Goal: Transaction & Acquisition: Book appointment/travel/reservation

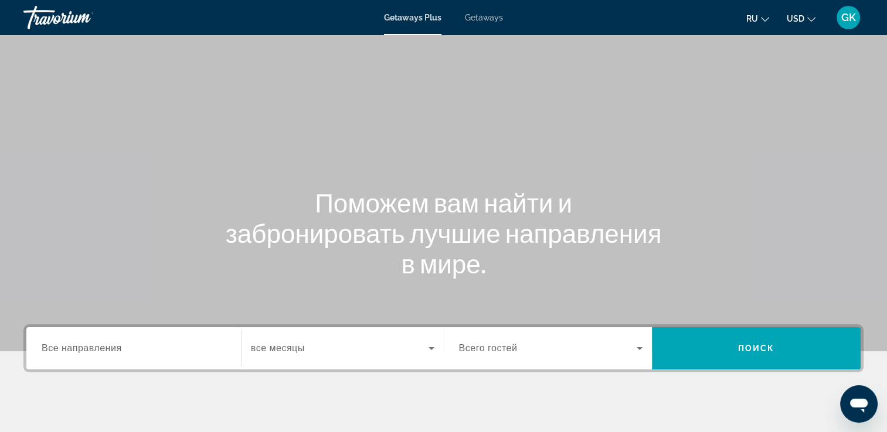
click at [100, 345] on span "Все направления" at bounding box center [82, 348] width 80 height 10
click at [100, 345] on input "Destination Все направления" at bounding box center [134, 349] width 184 height 14
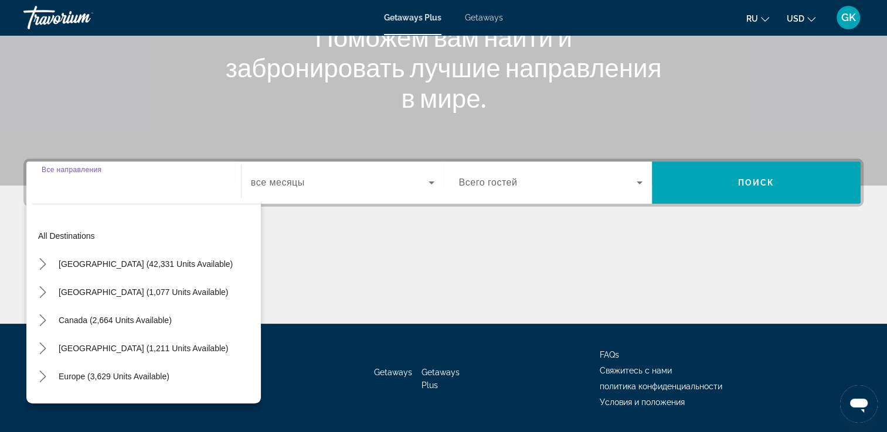
scroll to position [200, 0]
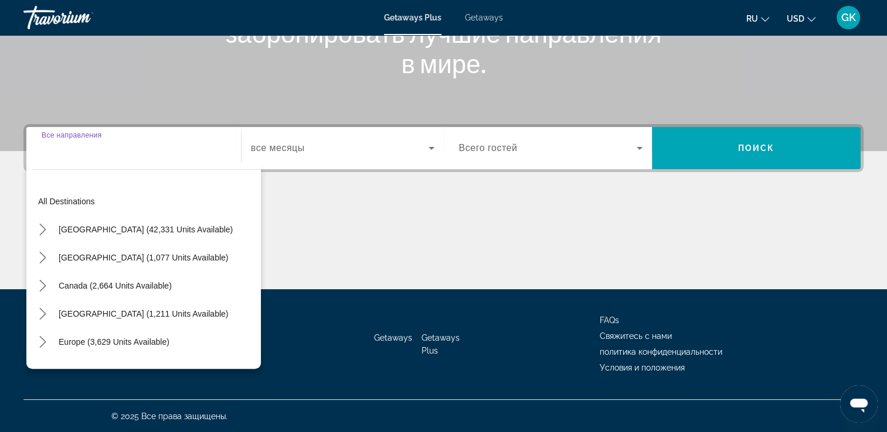
click at [175, 148] on input "Destination Все направления" at bounding box center [134, 149] width 184 height 14
click at [75, 161] on div "Search widget" at bounding box center [134, 148] width 184 height 33
click at [68, 157] on div "Search widget" at bounding box center [134, 148] width 184 height 33
click at [223, 144] on input "Destination Все направления" at bounding box center [134, 149] width 184 height 14
click at [396, 134] on div "Search widget" at bounding box center [342, 148] width 183 height 33
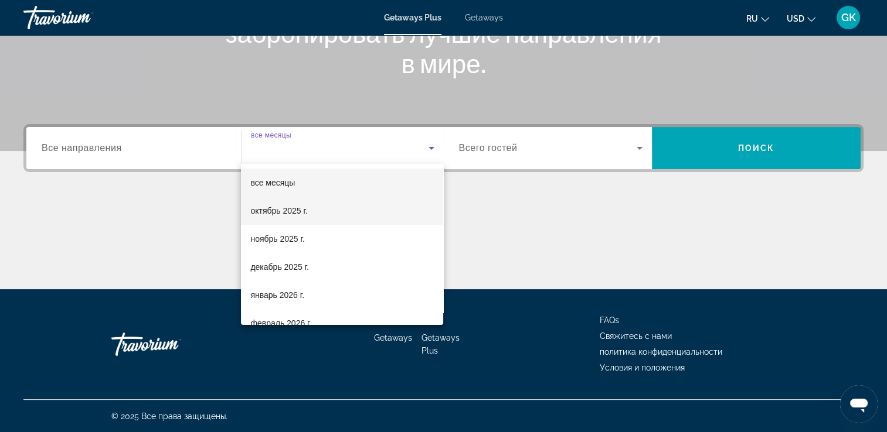
click at [309, 213] on mat-option "октябрь 2025 г." at bounding box center [342, 211] width 202 height 28
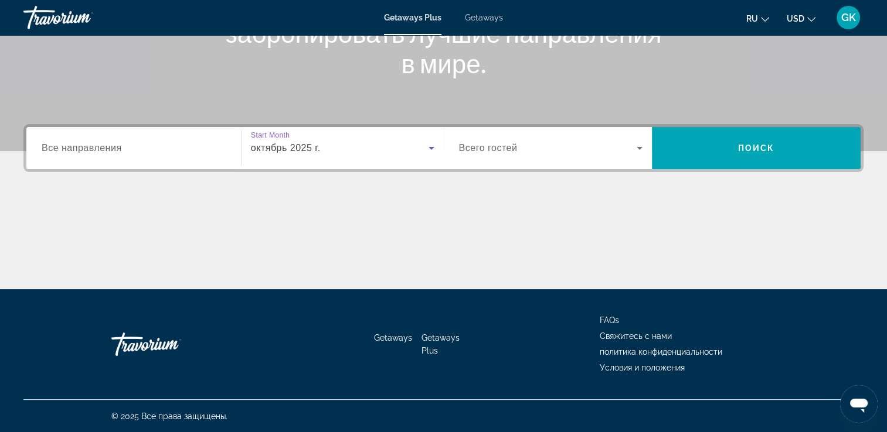
click at [558, 144] on span "Search widget" at bounding box center [548, 148] width 178 height 14
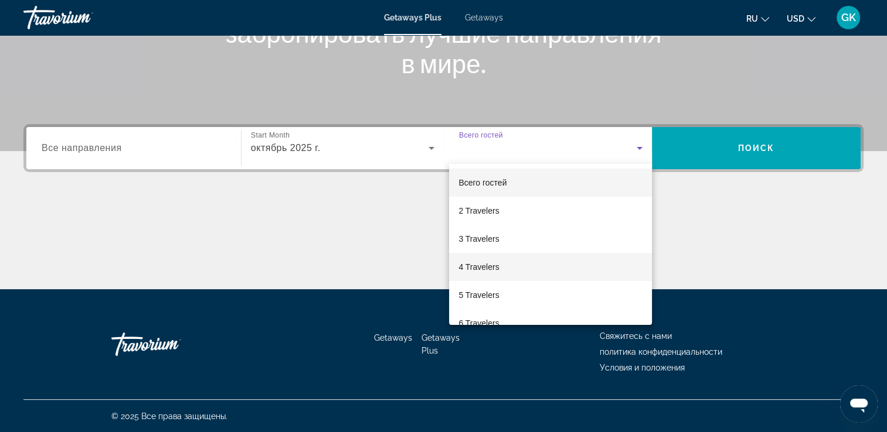
click at [476, 265] on span "4 Travelers" at bounding box center [478, 267] width 40 height 14
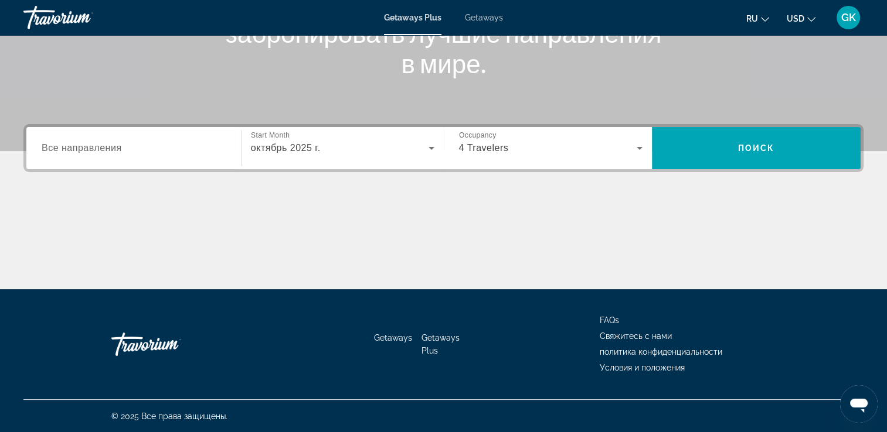
click at [148, 167] on div "Destination Все направления" at bounding box center [133, 148] width 203 height 42
click at [142, 154] on input "Destination Все направления" at bounding box center [134, 149] width 184 height 14
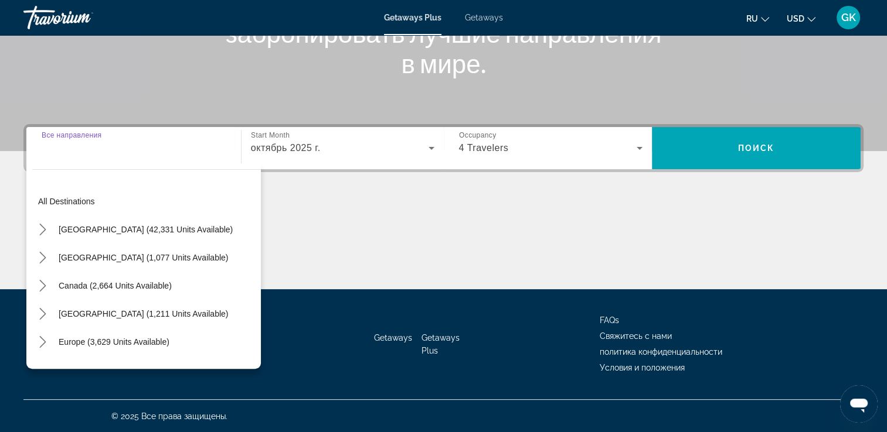
click at [142, 154] on input "Destination Все направления" at bounding box center [134, 149] width 184 height 14
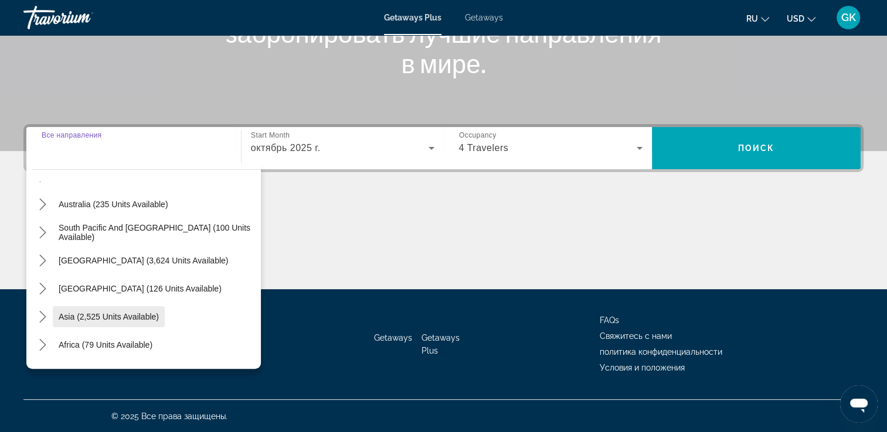
scroll to position [190, 0]
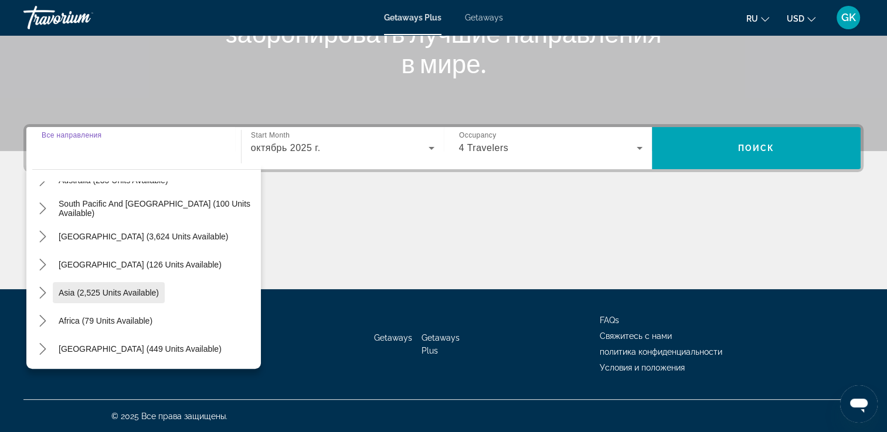
click at [101, 294] on span "Asia (2,525 units available)" at bounding box center [109, 292] width 100 height 9
type input "**********"
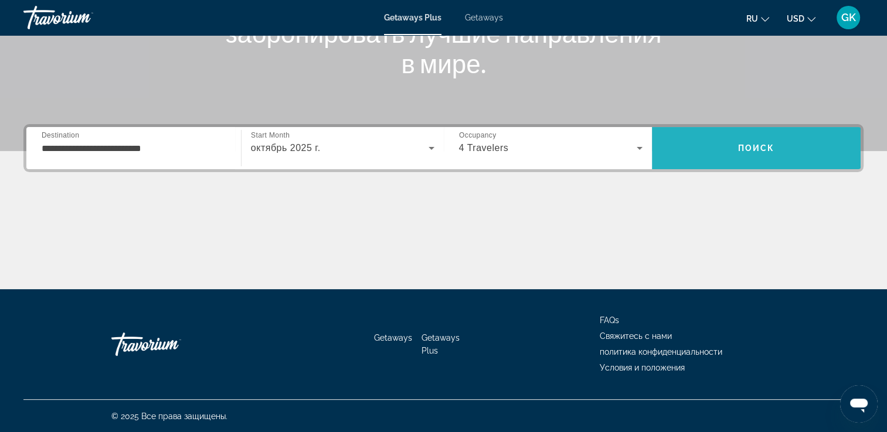
click at [782, 146] on span "Search" at bounding box center [756, 148] width 209 height 28
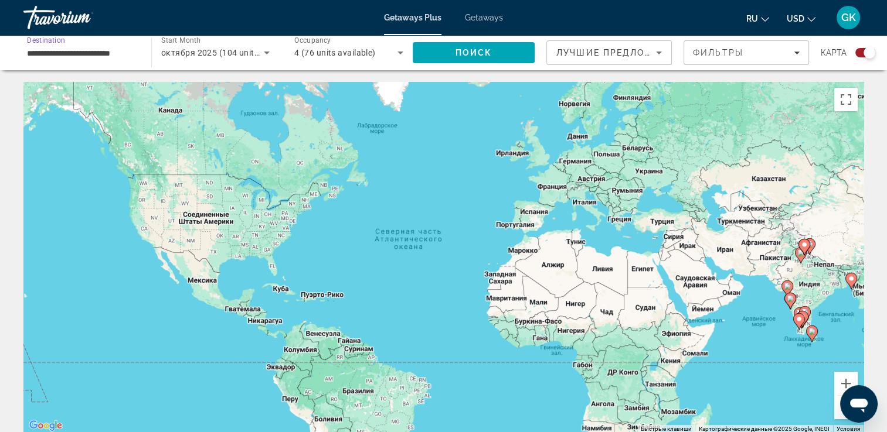
click at [104, 51] on input "**********" at bounding box center [81, 53] width 109 height 14
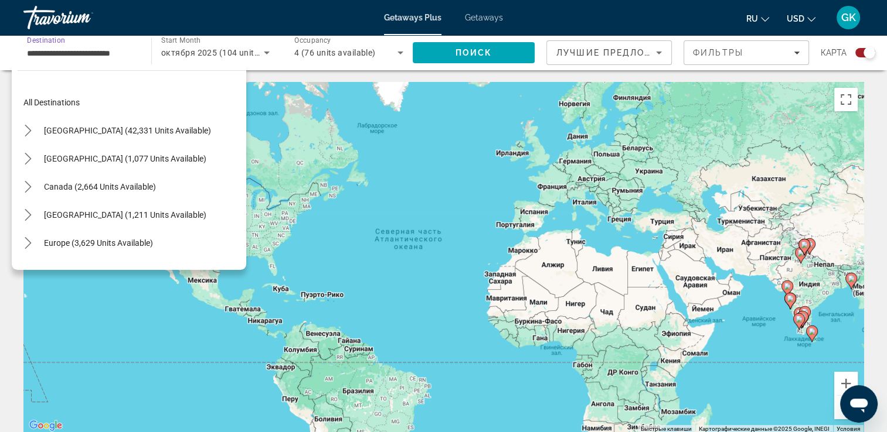
scroll to position [19, 0]
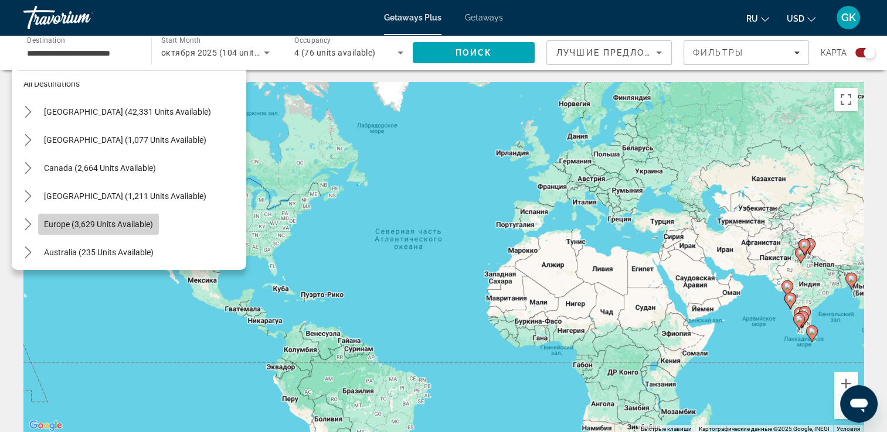
click at [109, 224] on span "Europe (3,629 units available)" at bounding box center [98, 224] width 109 height 9
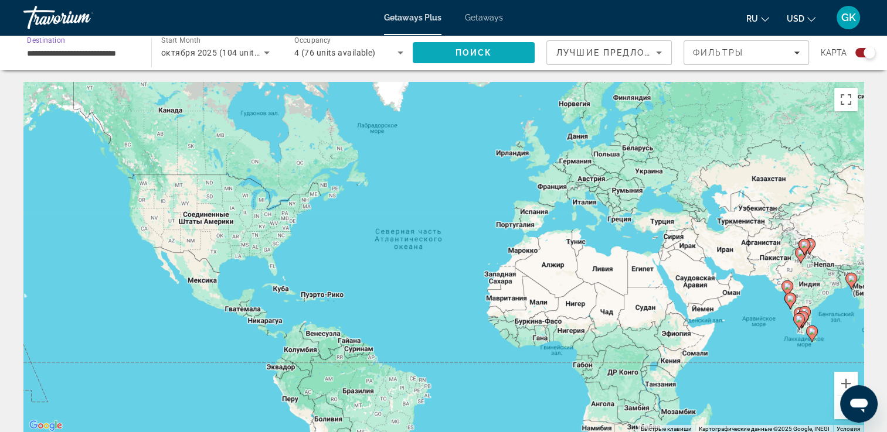
click at [478, 46] on span "Search" at bounding box center [474, 53] width 122 height 28
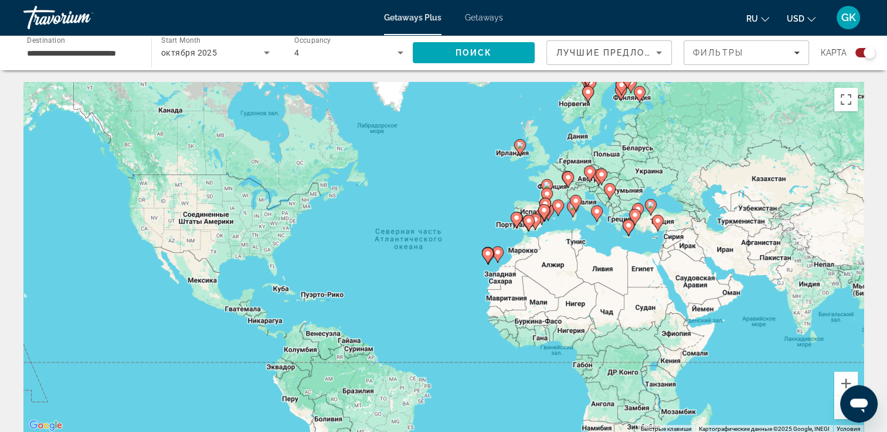
click at [657, 221] on image "Main content" at bounding box center [657, 220] width 7 height 7
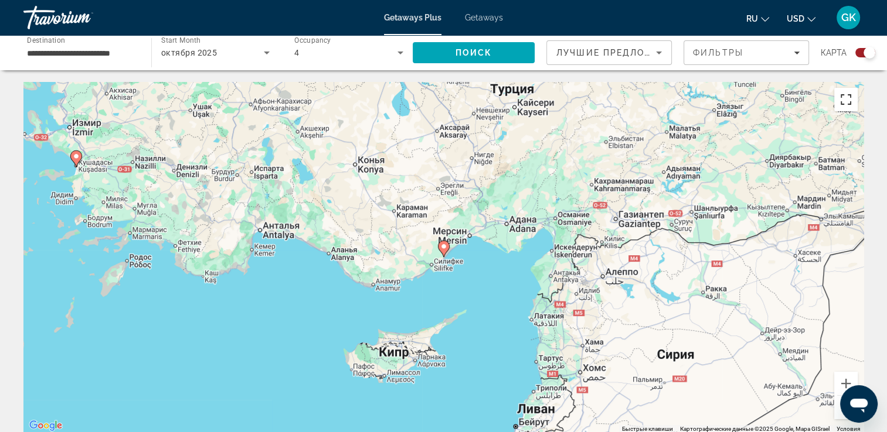
click at [845, 100] on button "Включить полноэкранный режим" at bounding box center [845, 99] width 23 height 23
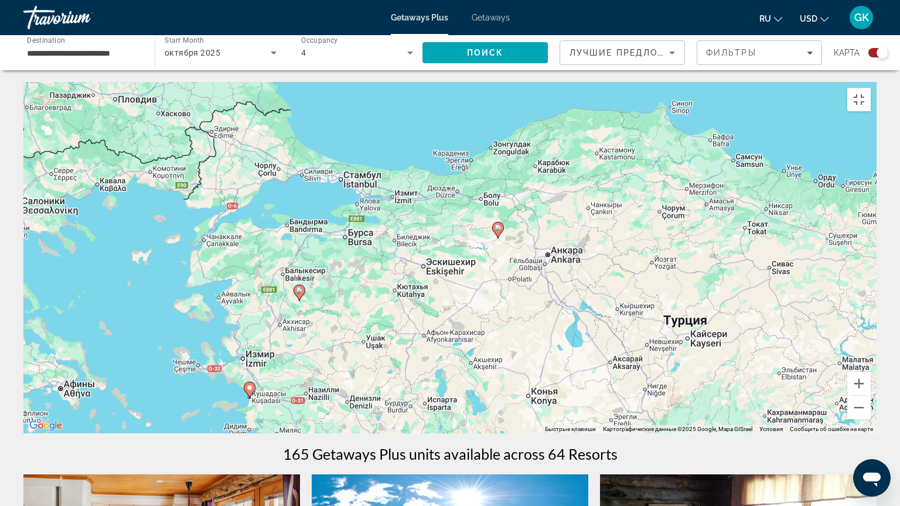
drag, startPoint x: 280, startPoint y: 127, endPoint x: 495, endPoint y: 415, distance: 360.0
click at [495, 415] on div "Чтобы активировать перетаскивание с помощью клавиатуры, нажмите Alt + Ввод. Пос…" at bounding box center [449, 258] width 853 height 352
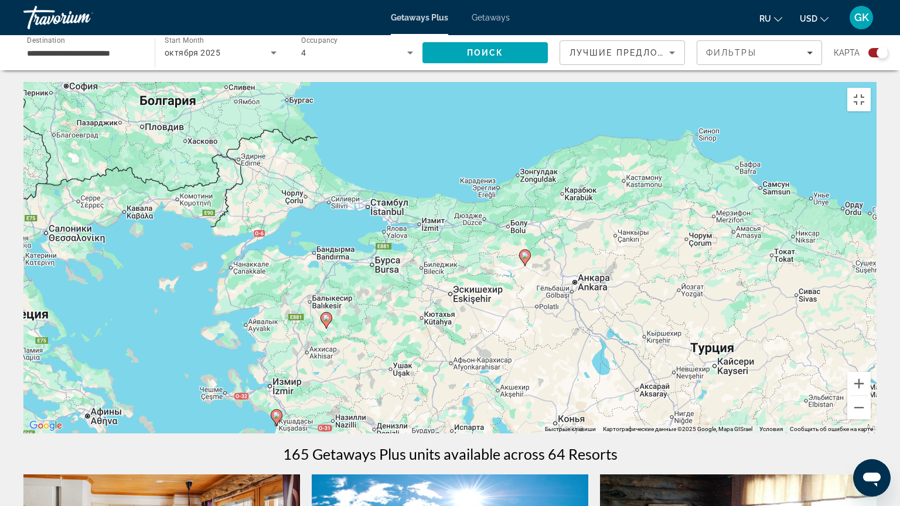
drag, startPoint x: 397, startPoint y: 224, endPoint x: 386, endPoint y: 199, distance: 27.0
click at [386, 199] on div "Чтобы активировать перетаскивание с помощью клавиатуры, нажмите Alt + Ввод. Пос…" at bounding box center [449, 258] width 853 height 352
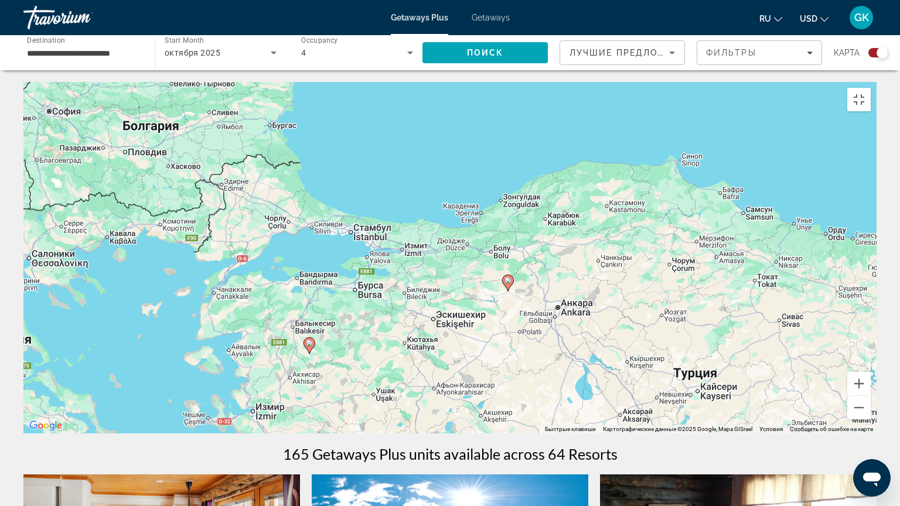
drag, startPoint x: 408, startPoint y: 172, endPoint x: 369, endPoint y: 182, distance: 39.9
click at [369, 182] on div "Чтобы активировать перетаскивание с помощью клавиатуры, нажмите Alt + Ввод. Пос…" at bounding box center [449, 258] width 853 height 352
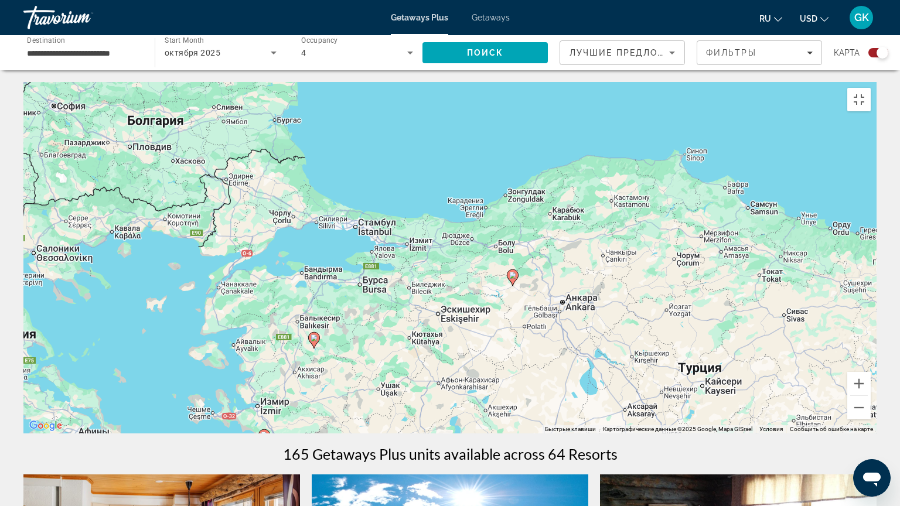
click at [371, 231] on div "Чтобы активировать перетаскивание с помощью клавиатуры, нажмите Alt + Ввод. Пос…" at bounding box center [449, 258] width 853 height 352
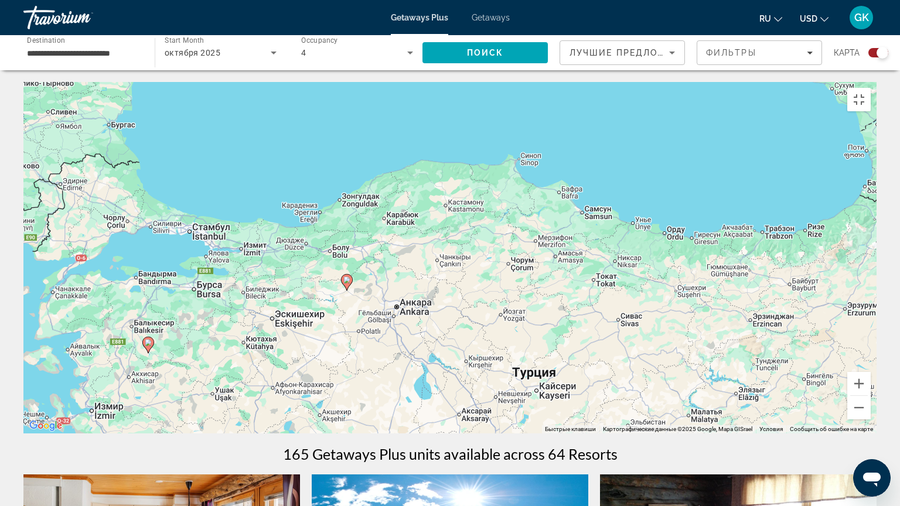
drag, startPoint x: 444, startPoint y: 248, endPoint x: 275, endPoint y: 255, distance: 169.5
click at [275, 255] on div "Чтобы активировать перетаскивание с помощью клавиатуры, нажмите Alt + Ввод. Пос…" at bounding box center [449, 258] width 853 height 352
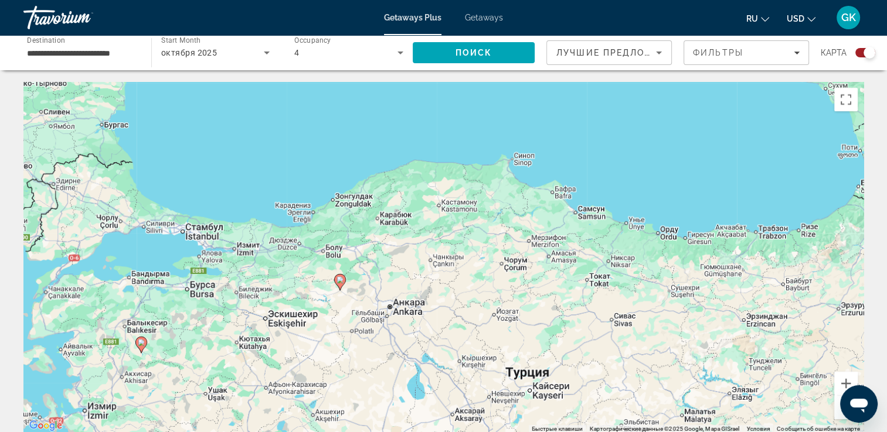
click at [590, 52] on span "Лучшие предложения" at bounding box center [618, 52] width 125 height 9
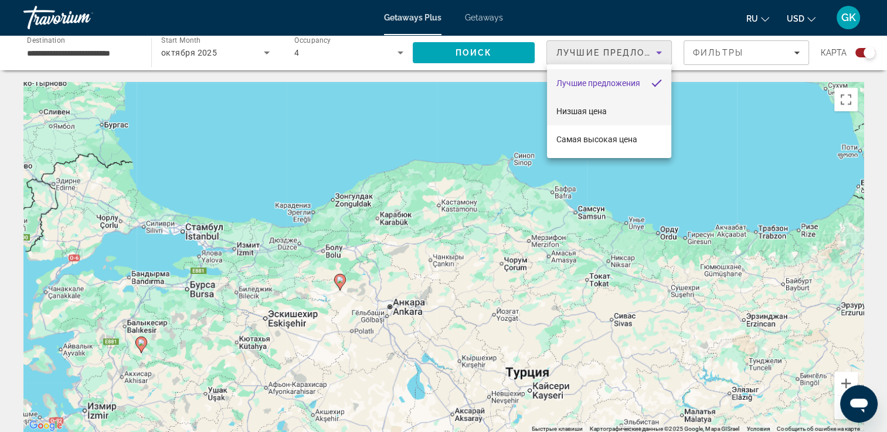
click at [600, 113] on span "Низшая цена" at bounding box center [581, 111] width 50 height 9
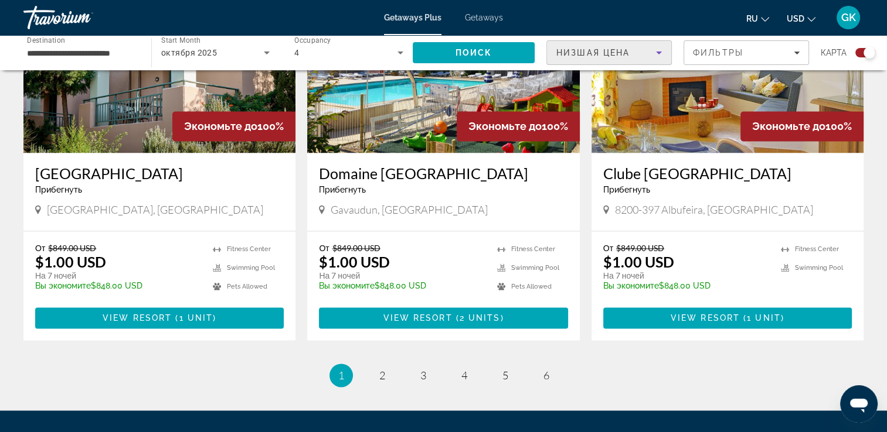
scroll to position [1826, 0]
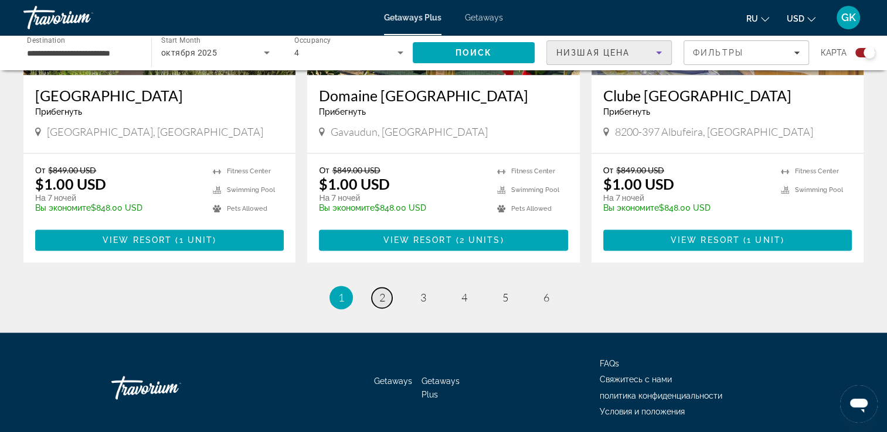
click at [379, 291] on span "2" at bounding box center [382, 297] width 6 height 13
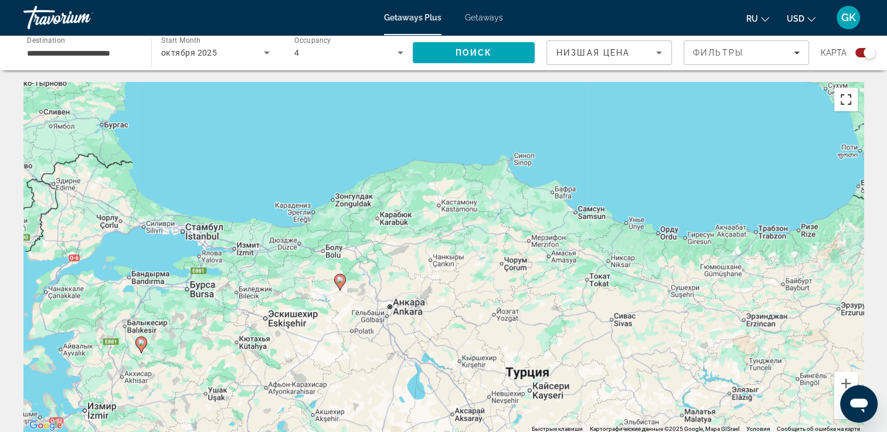
click at [850, 91] on button "Включить полноэкранный режим" at bounding box center [845, 99] width 23 height 23
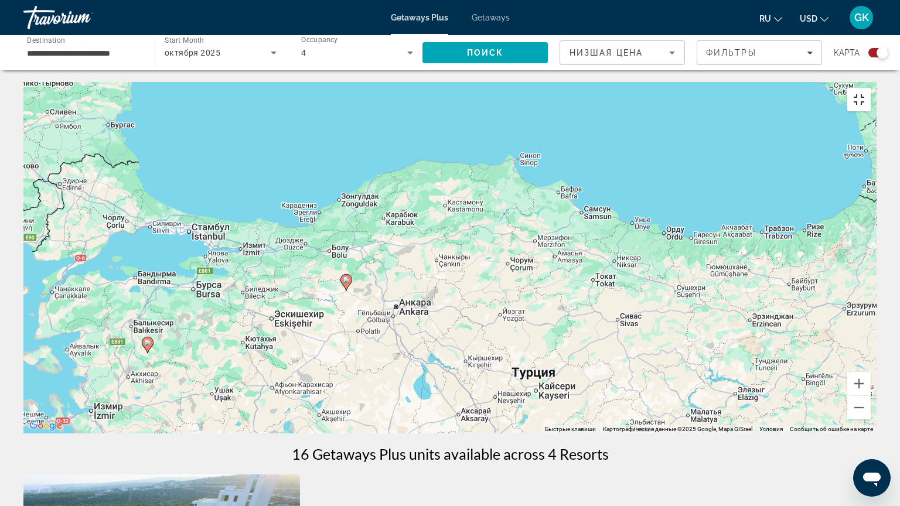
click at [871, 88] on button "Включить полноэкранный режим" at bounding box center [858, 99] width 23 height 23
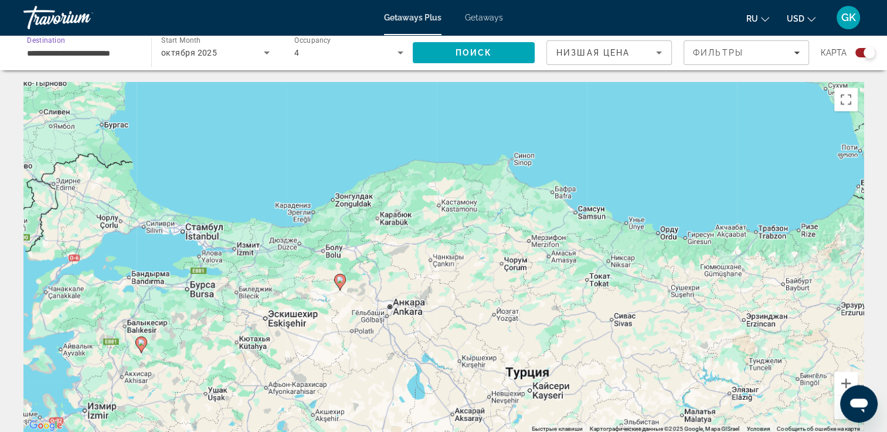
click at [84, 48] on input "**********" at bounding box center [81, 53] width 109 height 14
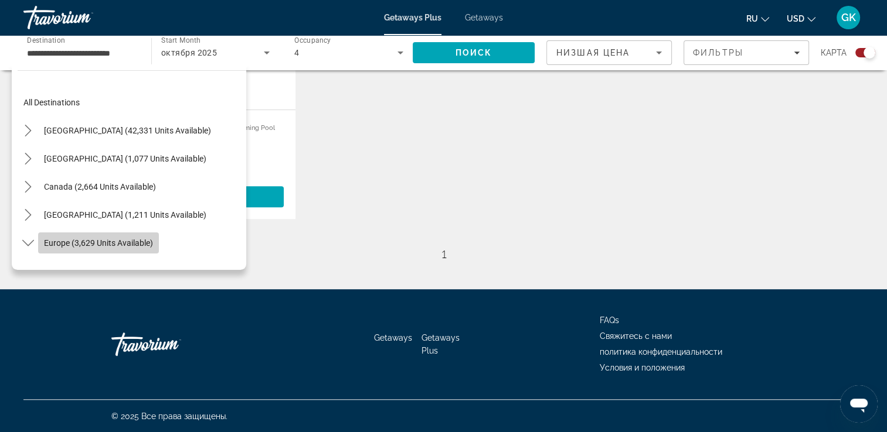
click at [66, 247] on span "Select destination: Europe (3,629 units available)" at bounding box center [98, 243] width 121 height 28
type input "**********"
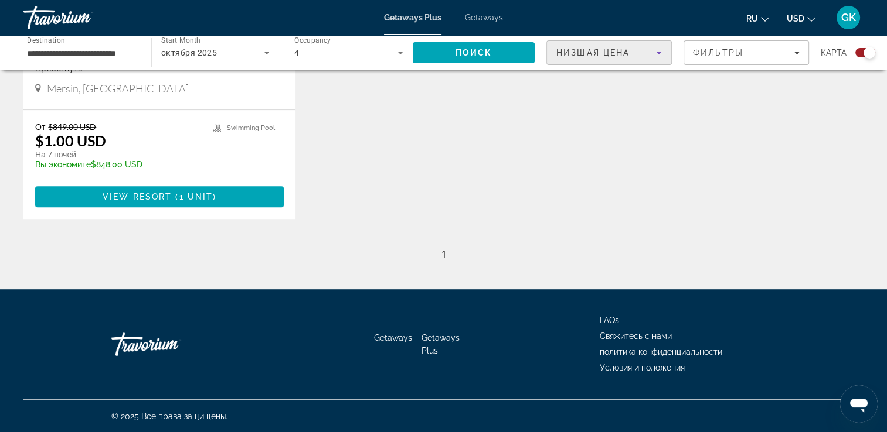
click at [638, 57] on div "Низшая цена" at bounding box center [606, 53] width 100 height 14
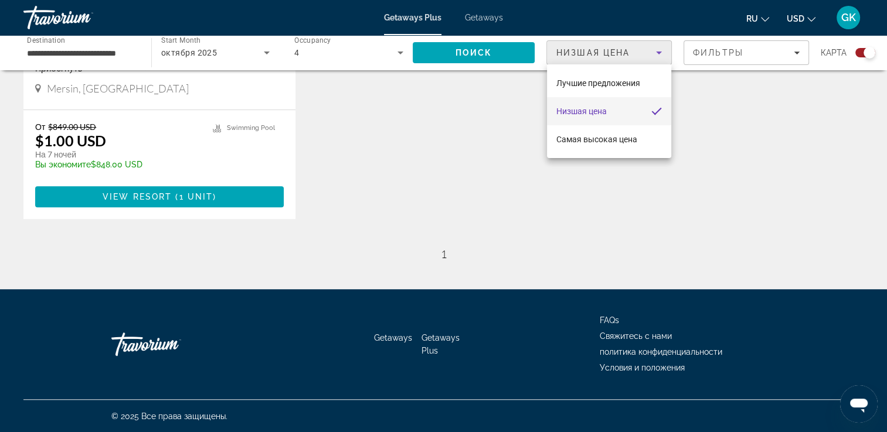
click at [601, 122] on mat-option "Низшая цена" at bounding box center [609, 111] width 124 height 28
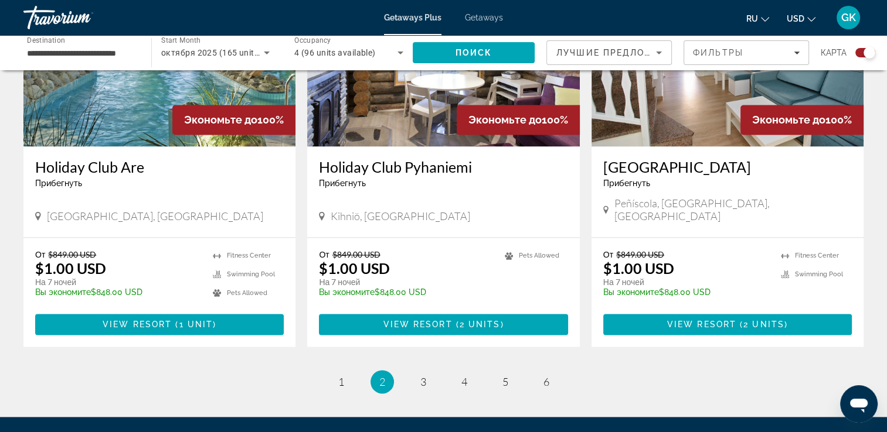
scroll to position [1746, 0]
click at [422, 376] on span "3" at bounding box center [423, 382] width 6 height 13
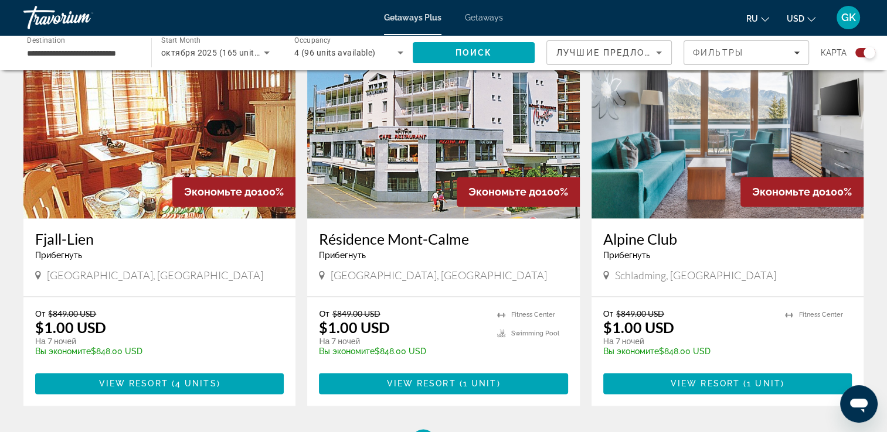
scroll to position [1843, 0]
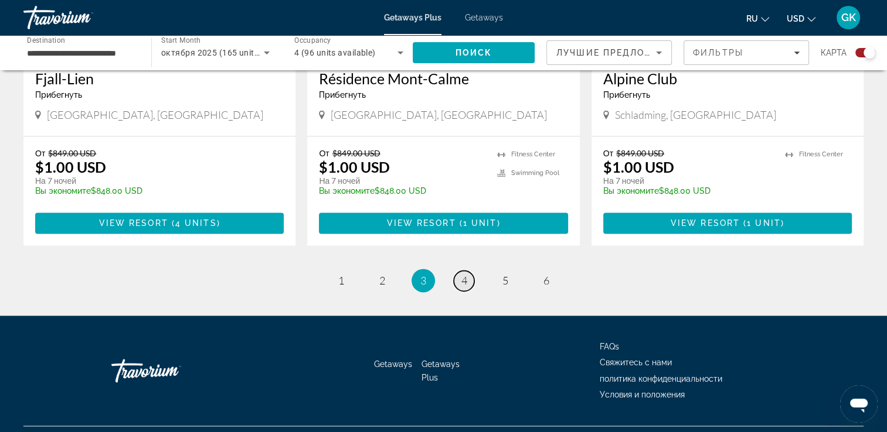
click at [469, 271] on link "page 4" at bounding box center [464, 281] width 21 height 21
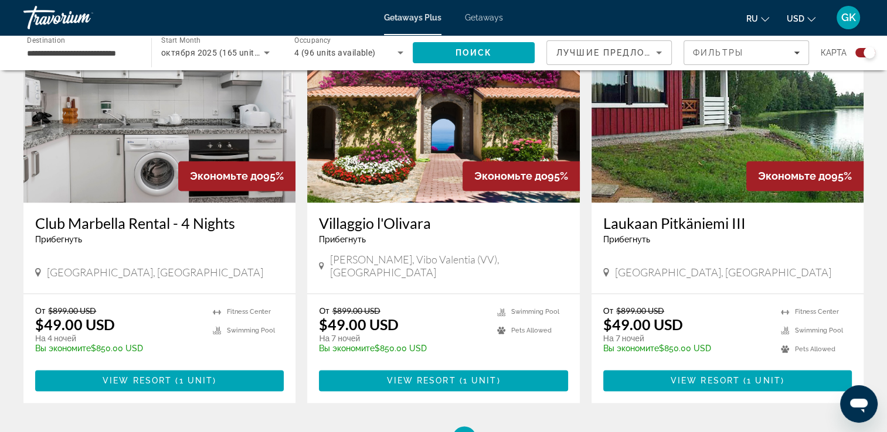
scroll to position [1826, 0]
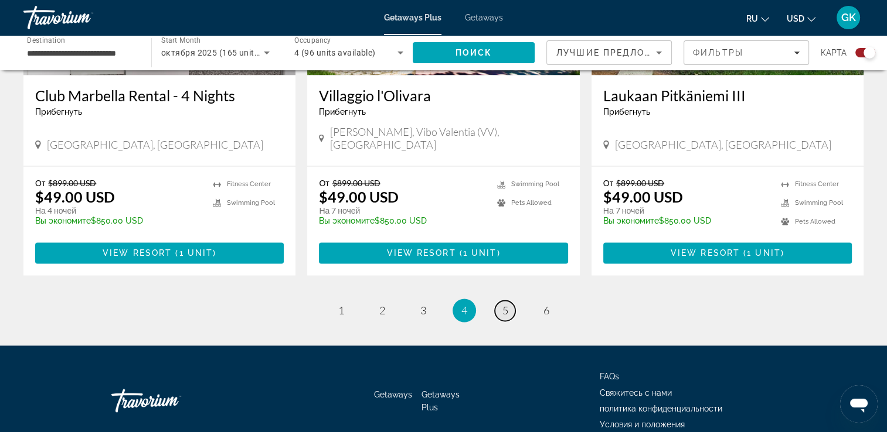
click at [502, 301] on link "page 5" at bounding box center [505, 311] width 21 height 21
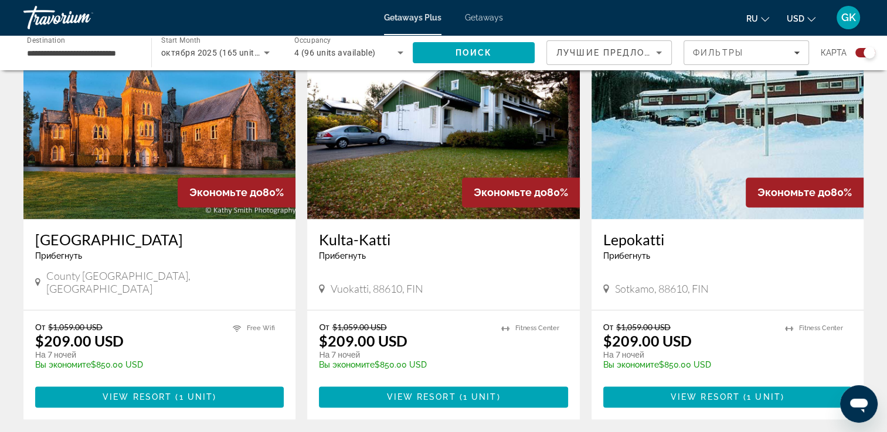
scroll to position [1753, 0]
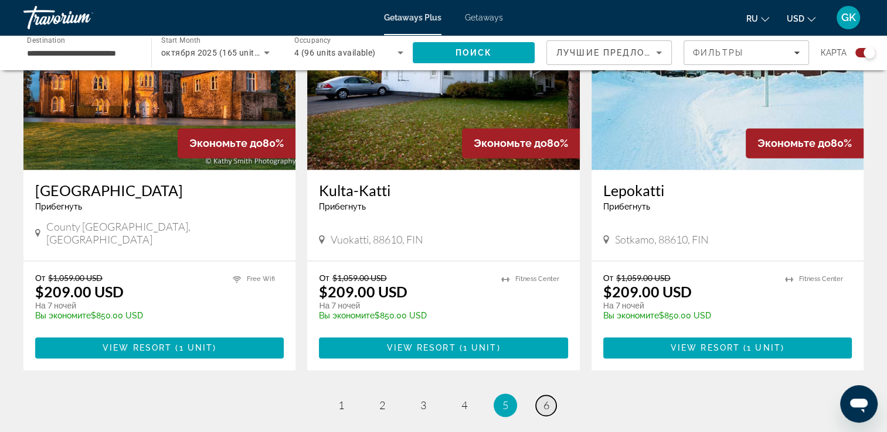
click at [544, 399] on span "6" at bounding box center [546, 405] width 6 height 13
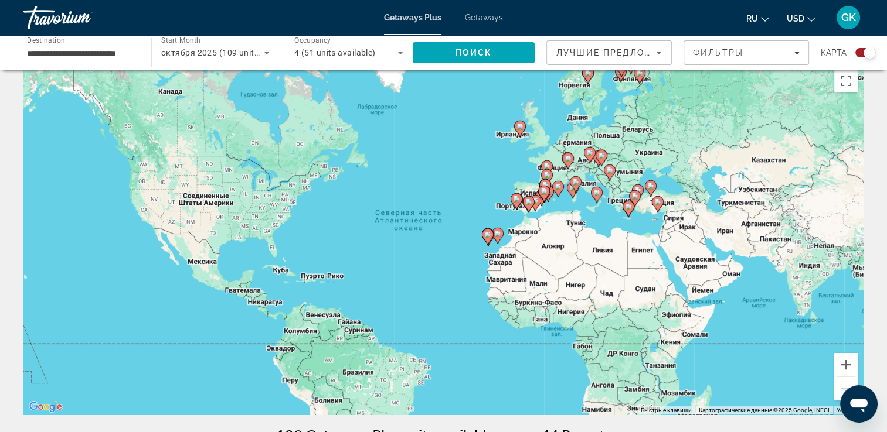
scroll to position [19, 0]
click at [263, 51] on icon "Search widget" at bounding box center [267, 53] width 14 height 14
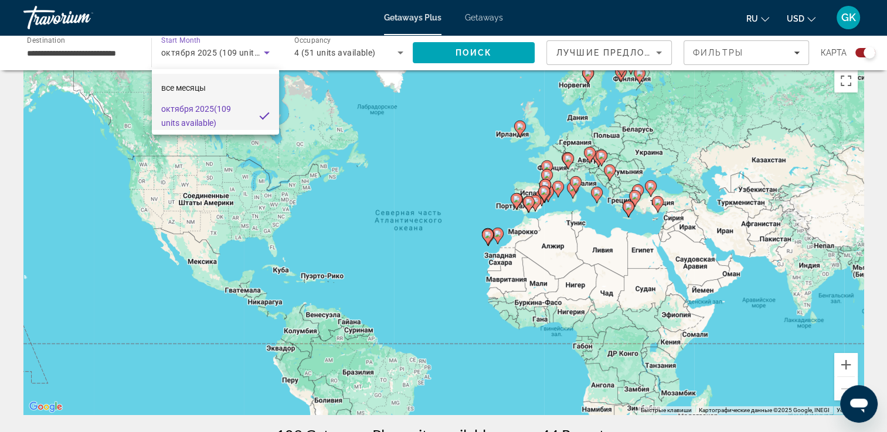
click at [196, 84] on span "все месяцы" at bounding box center [183, 87] width 45 height 9
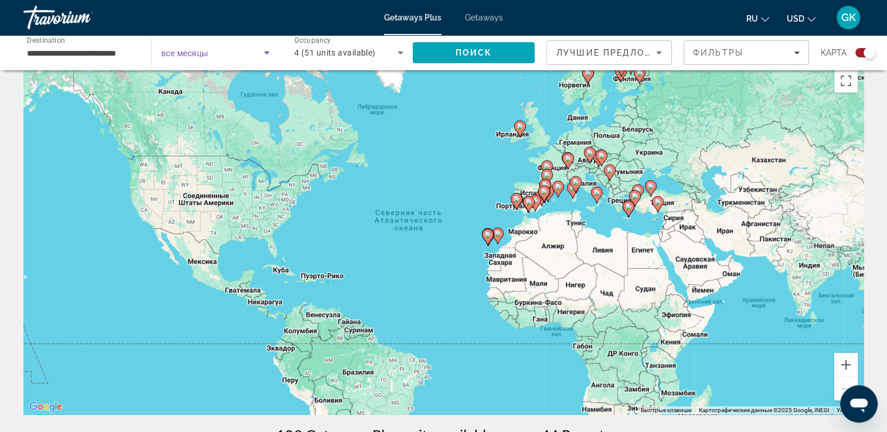
click at [143, 53] on div "**********" at bounding box center [82, 52] width 128 height 33
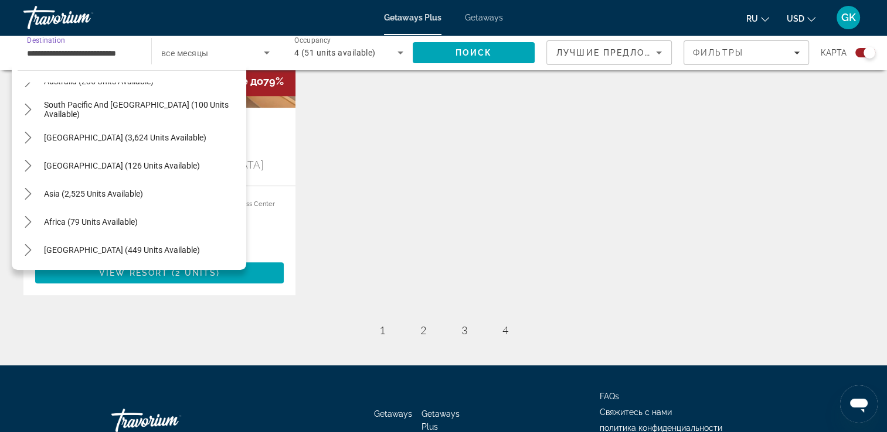
scroll to position [0, 0]
click at [487, 22] on link "Getaways" at bounding box center [484, 17] width 38 height 9
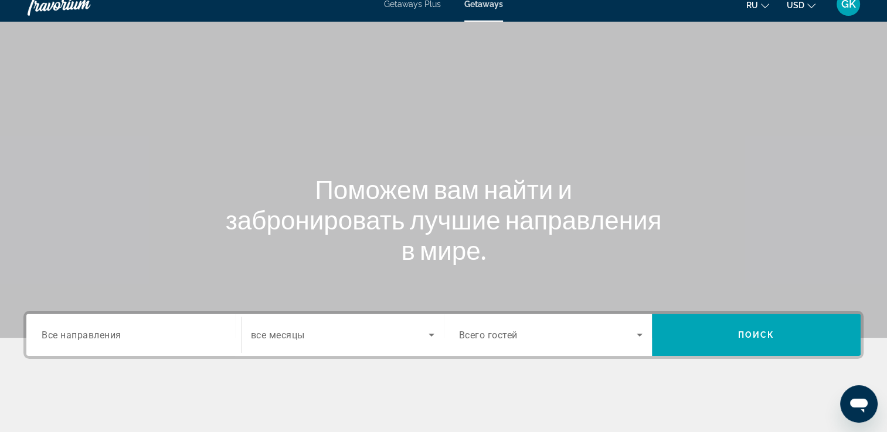
scroll to position [13, 0]
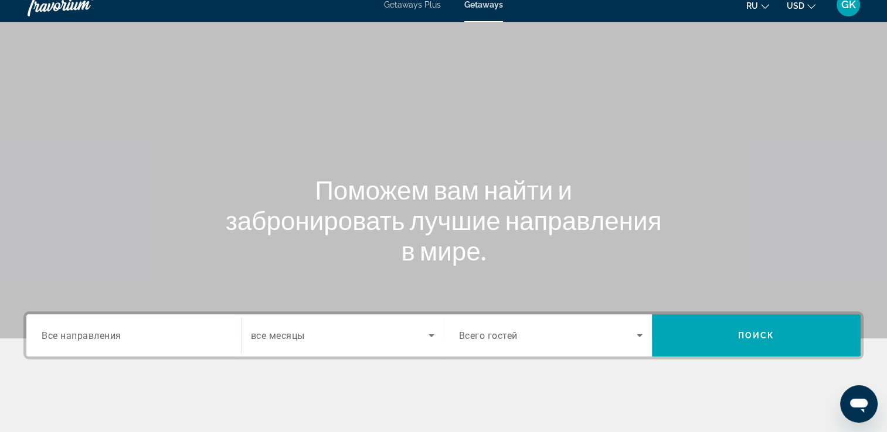
click at [94, 343] on div "Search widget" at bounding box center [134, 335] width 184 height 33
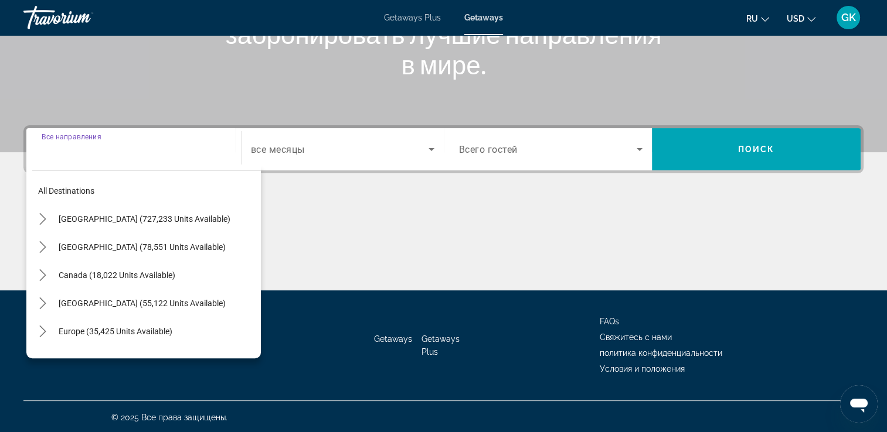
scroll to position [200, 0]
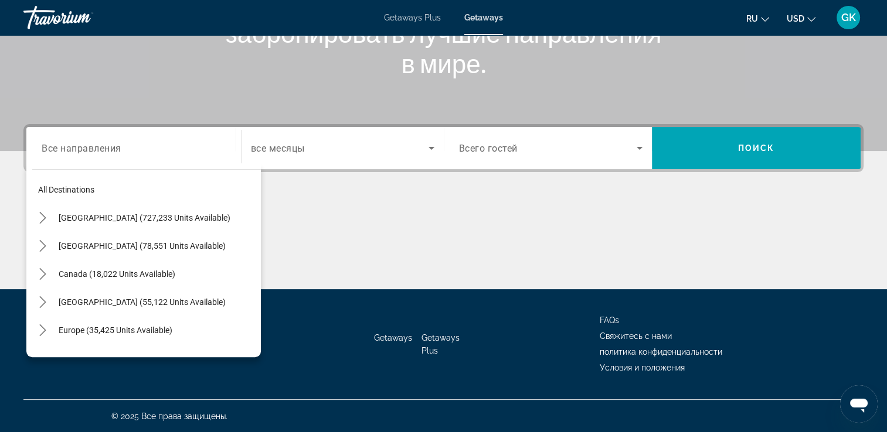
click at [88, 139] on div "Destination Все направления" at bounding box center [134, 148] width 184 height 33
click at [87, 148] on input "Destination Все направления" at bounding box center [134, 149] width 184 height 14
click at [280, 138] on div "Search widget" at bounding box center [342, 148] width 183 height 33
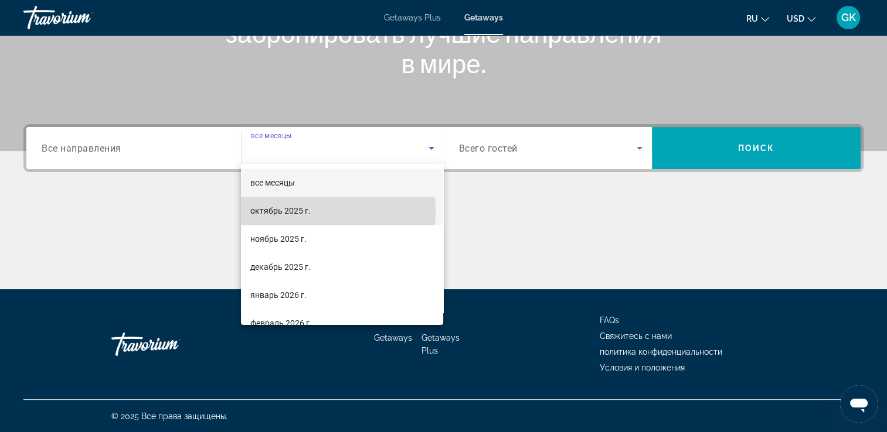
click at [291, 210] on span "октябрь 2025 г." at bounding box center [280, 211] width 60 height 14
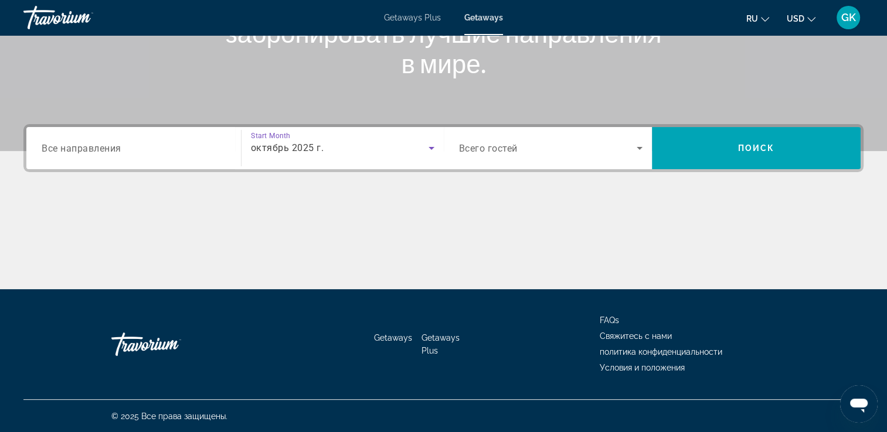
click at [601, 137] on div "Search widget" at bounding box center [551, 148] width 184 height 33
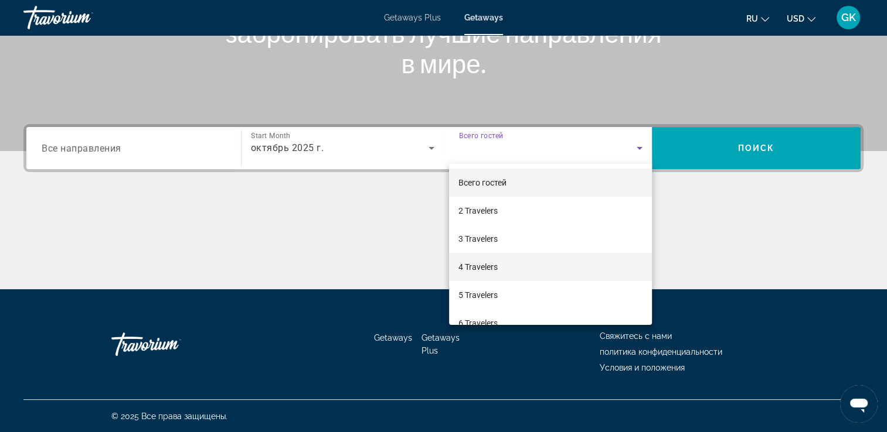
click at [495, 259] on mat-option "4 Travelers" at bounding box center [550, 267] width 203 height 28
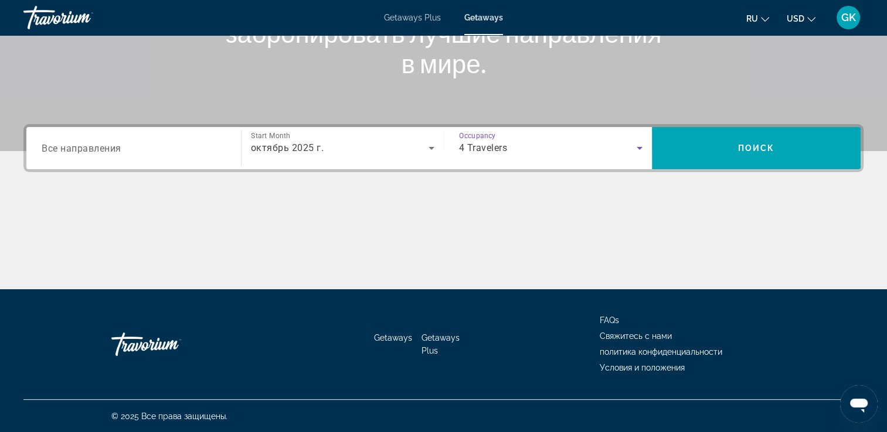
click at [63, 146] on span "Все направления" at bounding box center [82, 147] width 80 height 11
click at [63, 146] on input "Destination Все направления" at bounding box center [134, 149] width 184 height 14
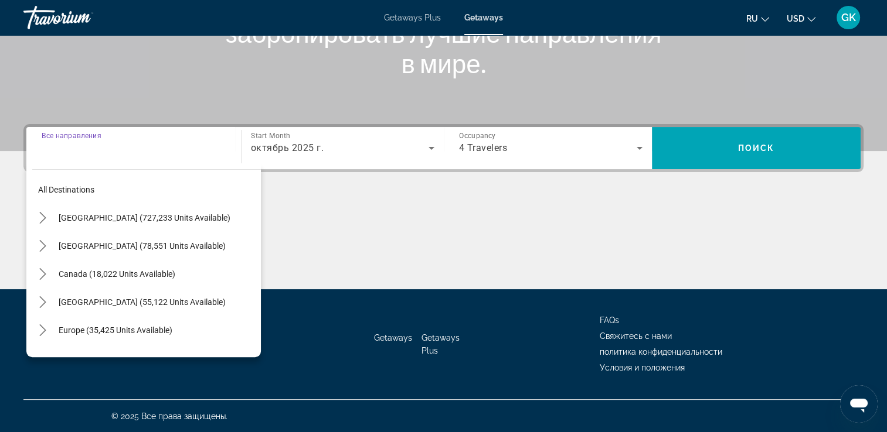
click at [64, 146] on input "Destination Все направления" at bounding box center [134, 149] width 184 height 14
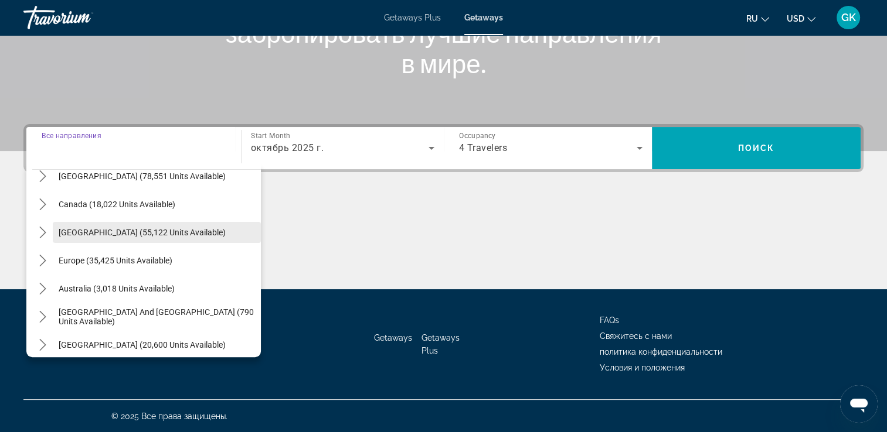
scroll to position [70, 0]
click at [48, 259] on mat-icon "Toggle Europe (35,425 units available) submenu" at bounding box center [42, 260] width 21 height 21
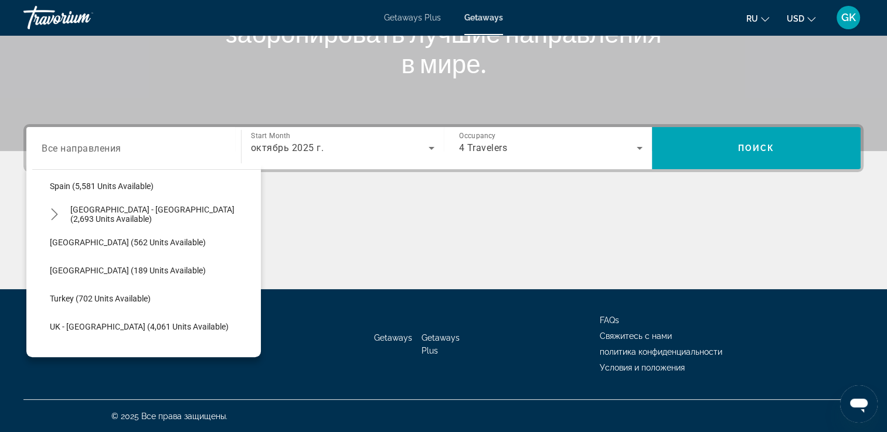
scroll to position [635, 0]
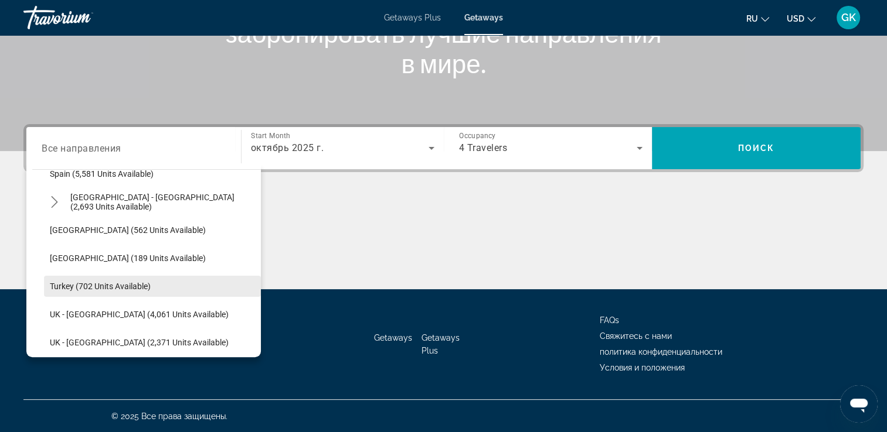
click at [61, 287] on span "Turkey (702 units available)" at bounding box center [100, 286] width 101 height 9
type input "**********"
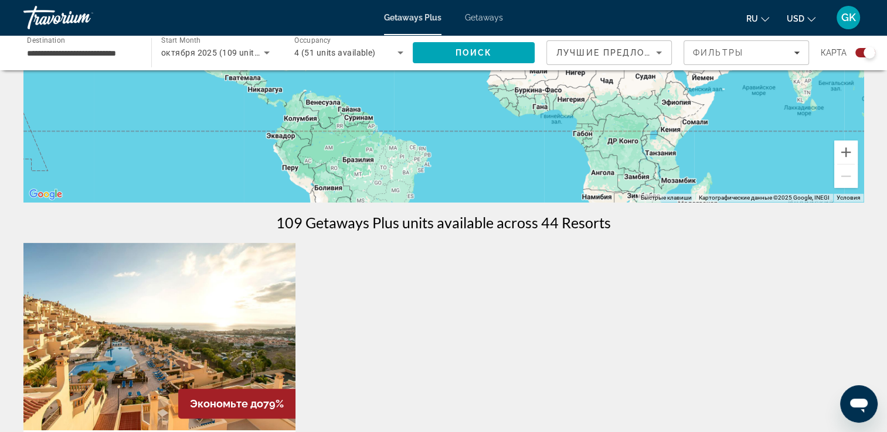
scroll to position [231, 0]
click at [479, 20] on span "Getaways" at bounding box center [484, 17] width 38 height 9
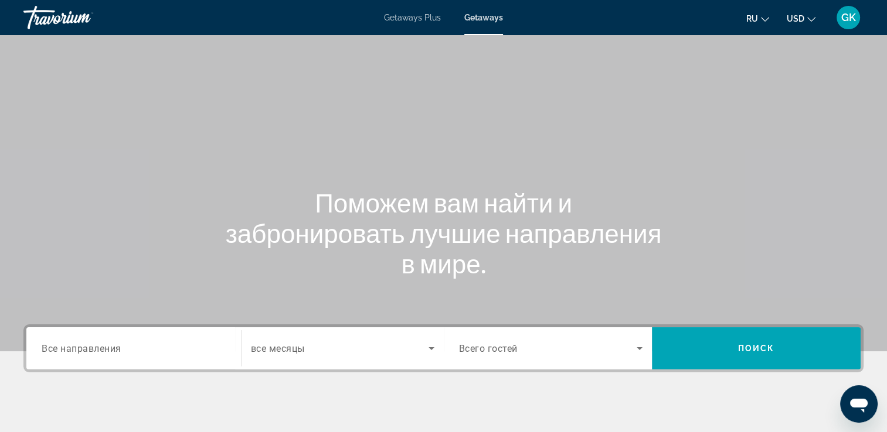
click at [155, 350] on input "Destination Все направления" at bounding box center [134, 349] width 184 height 14
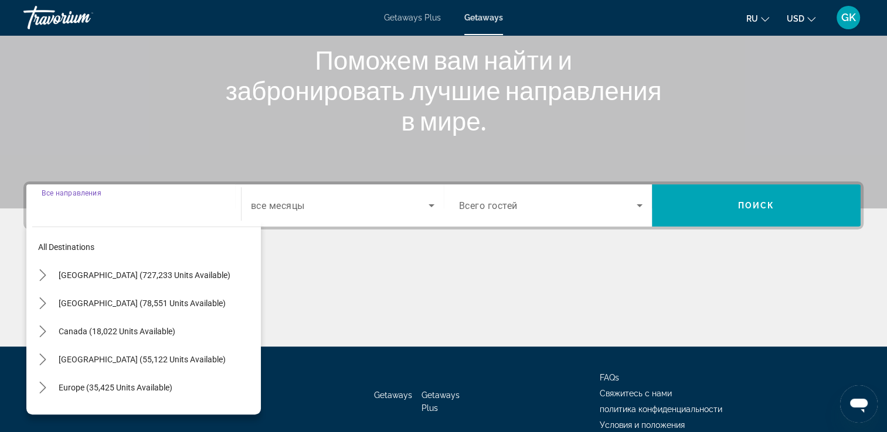
scroll to position [200, 0]
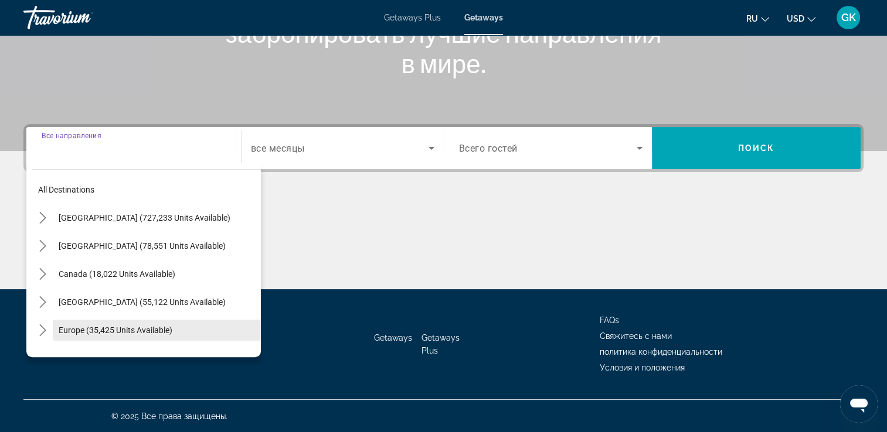
click at [56, 336] on span "Select destination: Europe (35,425 units available)" at bounding box center [157, 330] width 208 height 28
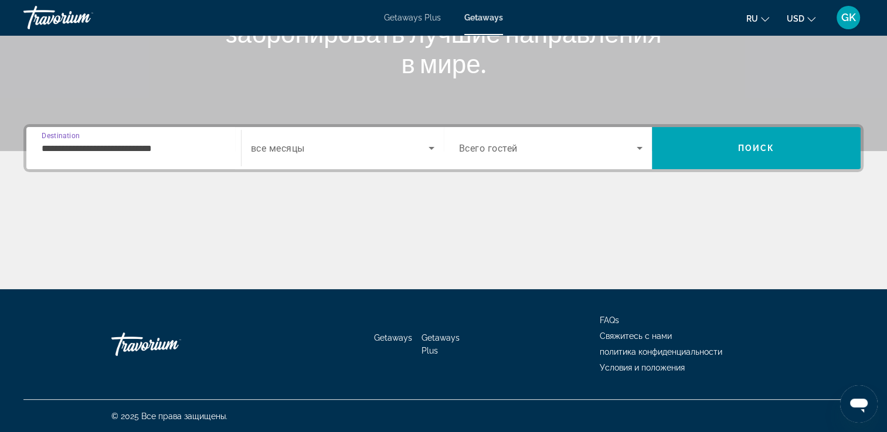
click at [166, 143] on input "**********" at bounding box center [134, 149] width 184 height 14
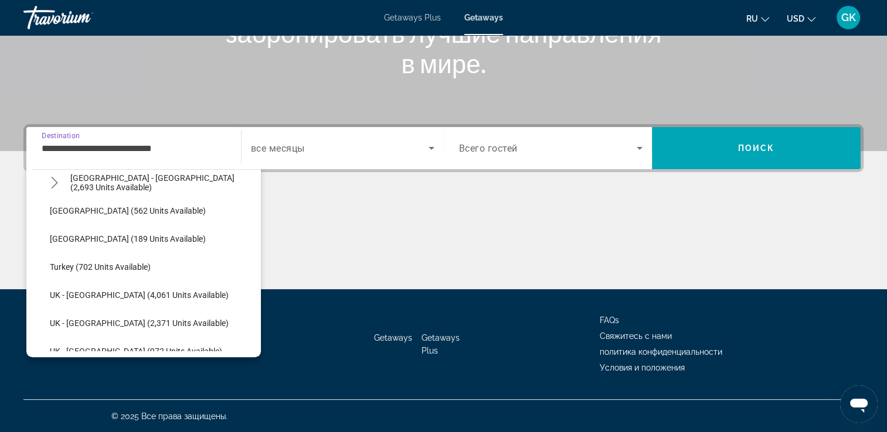
scroll to position [654, 0]
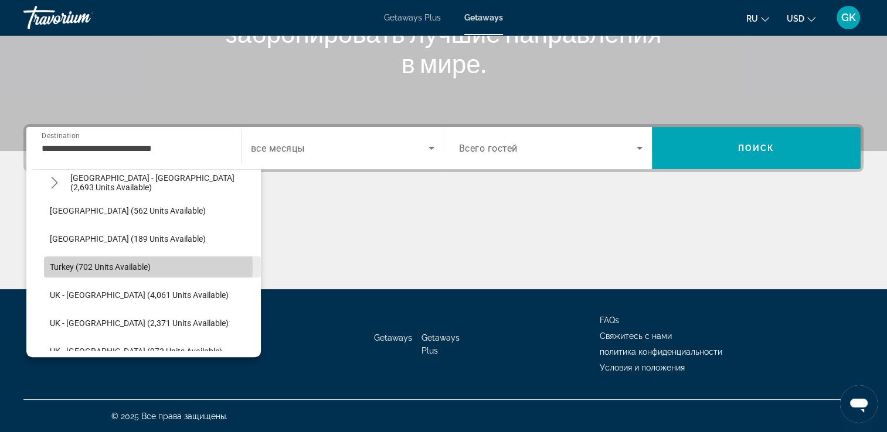
click at [130, 266] on span "Turkey (702 units available)" at bounding box center [100, 267] width 101 height 9
type input "**********"
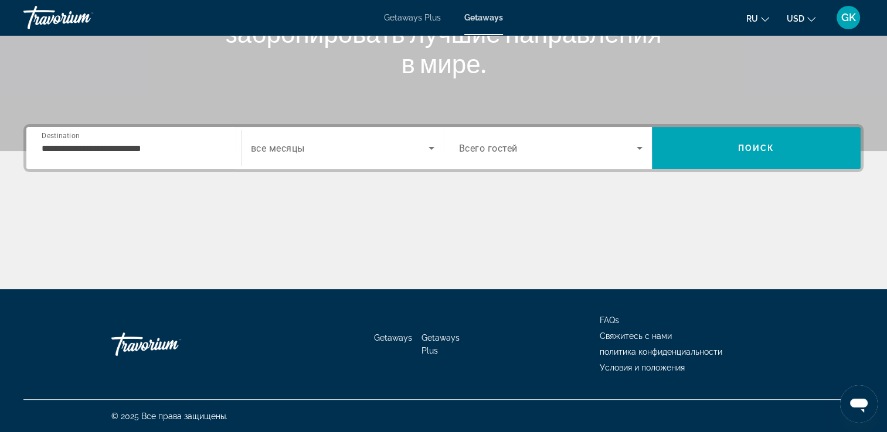
click at [366, 136] on div "Search widget" at bounding box center [342, 148] width 183 height 33
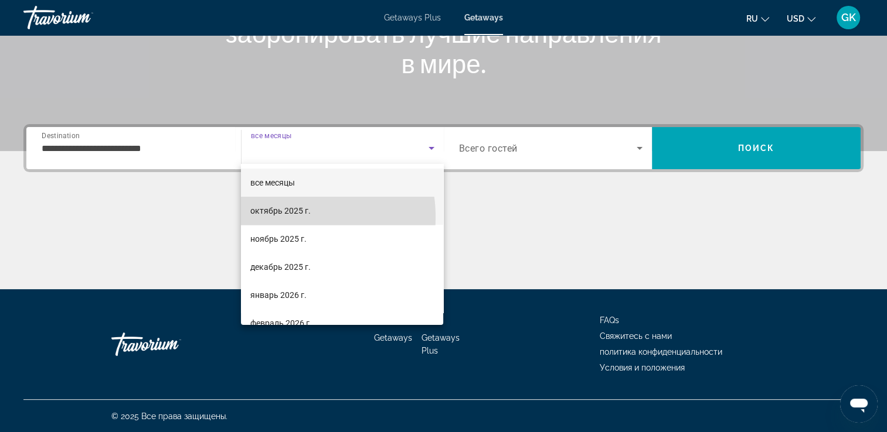
click at [278, 217] on span "октябрь 2025 г." at bounding box center [280, 211] width 60 height 14
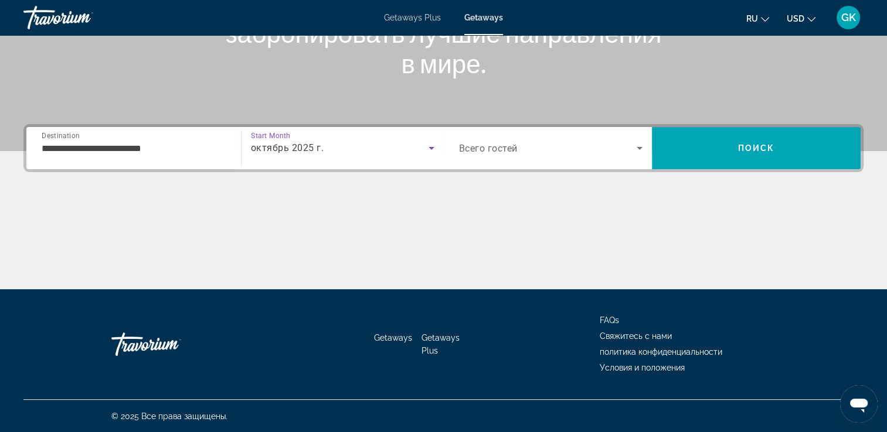
click at [598, 156] on div "Search widget" at bounding box center [551, 148] width 184 height 33
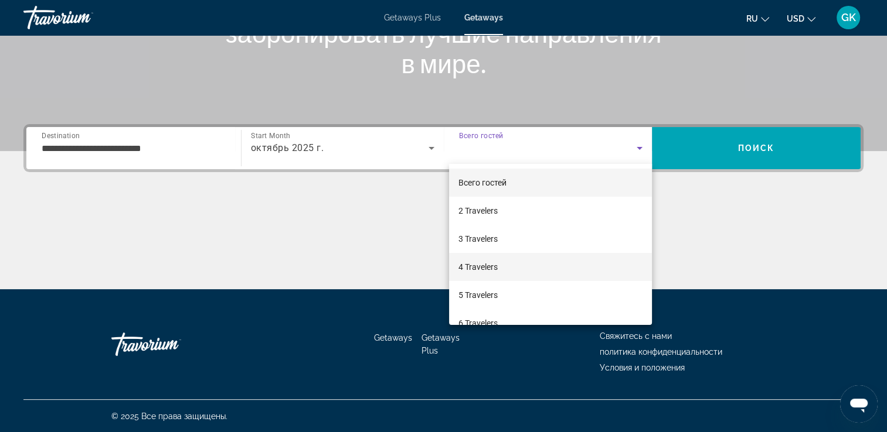
click at [478, 273] on span "4 Travelers" at bounding box center [477, 267] width 39 height 14
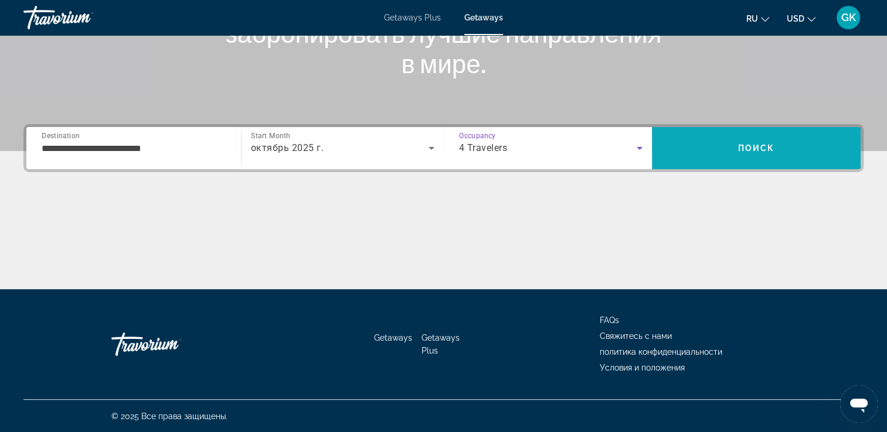
click at [742, 142] on span "Search" at bounding box center [756, 148] width 209 height 28
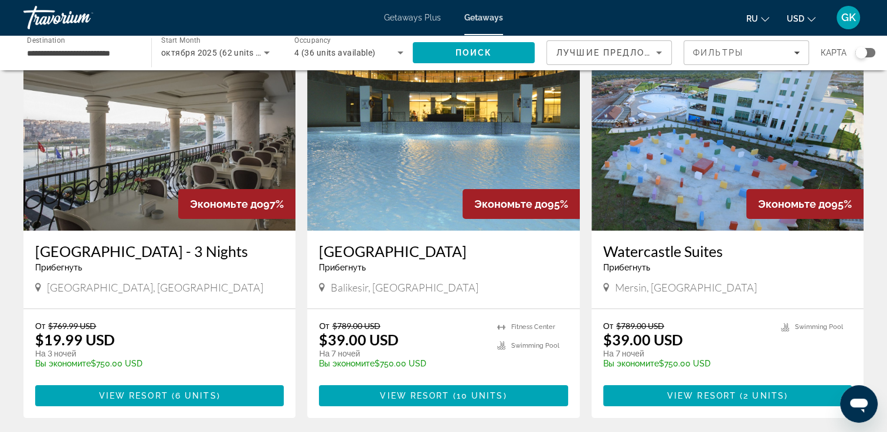
scroll to position [68, 0]
click at [145, 153] on img "Main content" at bounding box center [159, 137] width 272 height 188
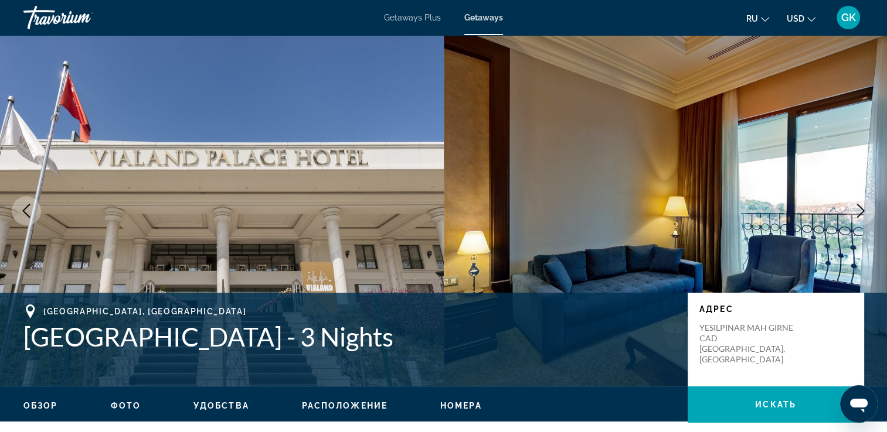
click at [708, 210] on img "Main content" at bounding box center [666, 211] width 444 height 352
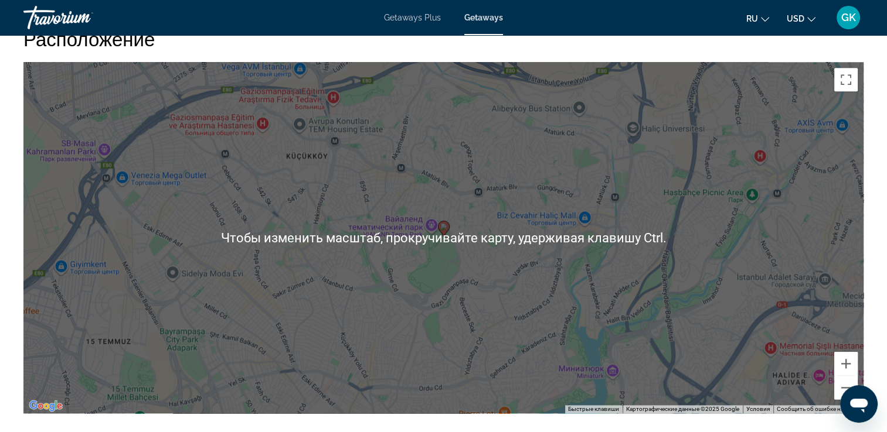
scroll to position [1301, 0]
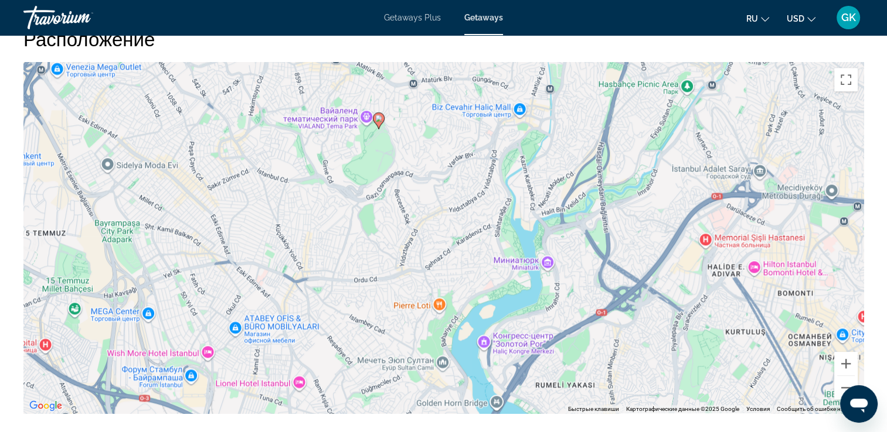
drag, startPoint x: 708, startPoint y: 210, endPoint x: 636, endPoint y: 109, distance: 123.9
click at [636, 109] on div "Чтобы активировать перетаскивание с помощью клавиатуры, нажмите Alt + Ввод. Пос…" at bounding box center [443, 238] width 840 height 352
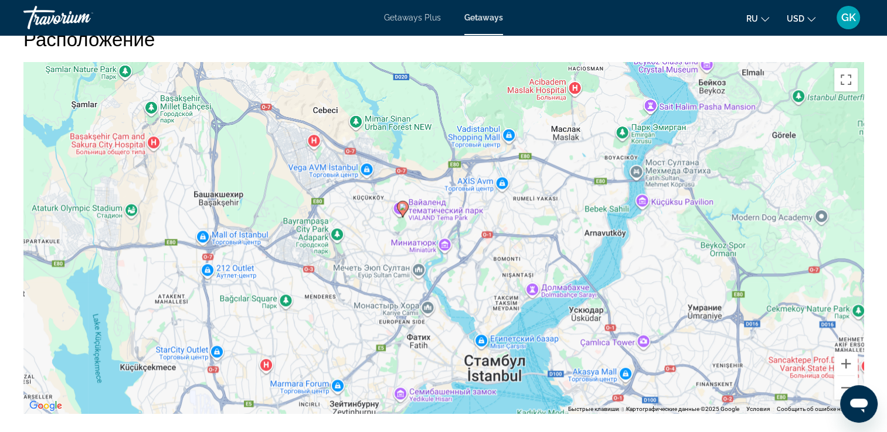
drag, startPoint x: 614, startPoint y: 177, endPoint x: 442, endPoint y: 284, distance: 202.6
click at [442, 284] on div "Чтобы активировать перетаскивание с помощью клавиатуры, нажмите Alt + Ввод. Пос…" at bounding box center [443, 238] width 840 height 352
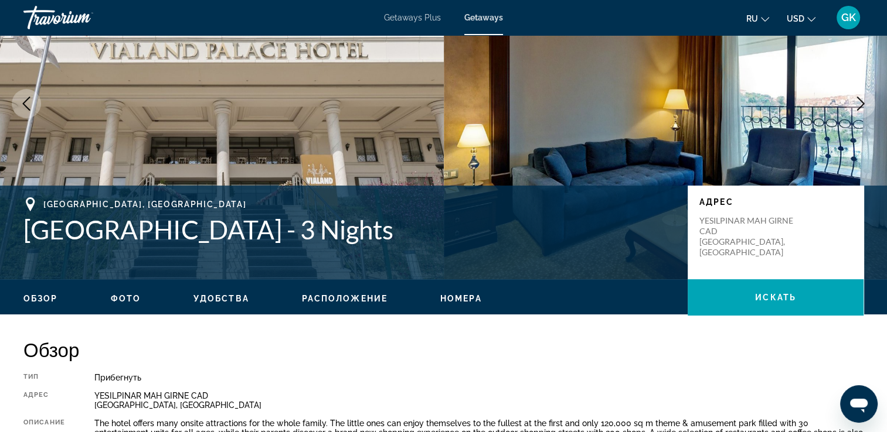
scroll to position [0, 0]
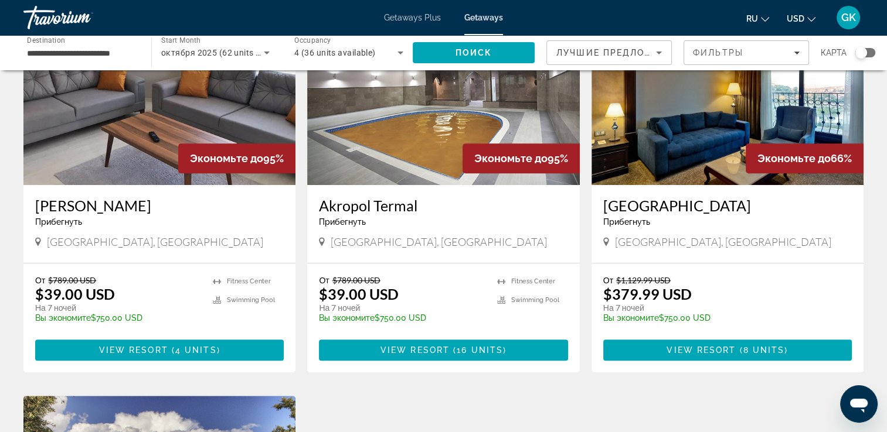
scroll to position [513, 0]
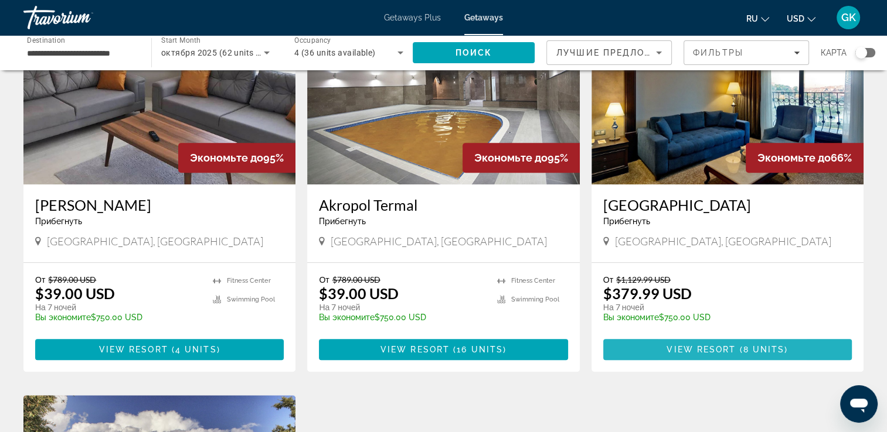
click at [680, 355] on span "Main content" at bounding box center [727, 350] width 248 height 28
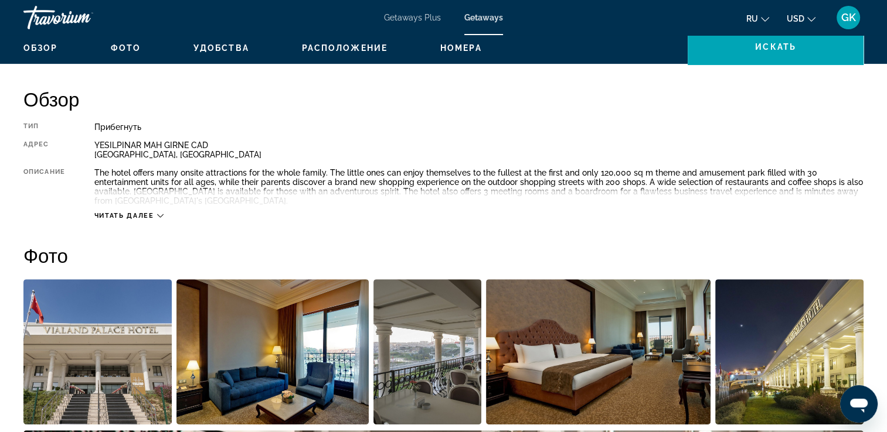
scroll to position [352, 0]
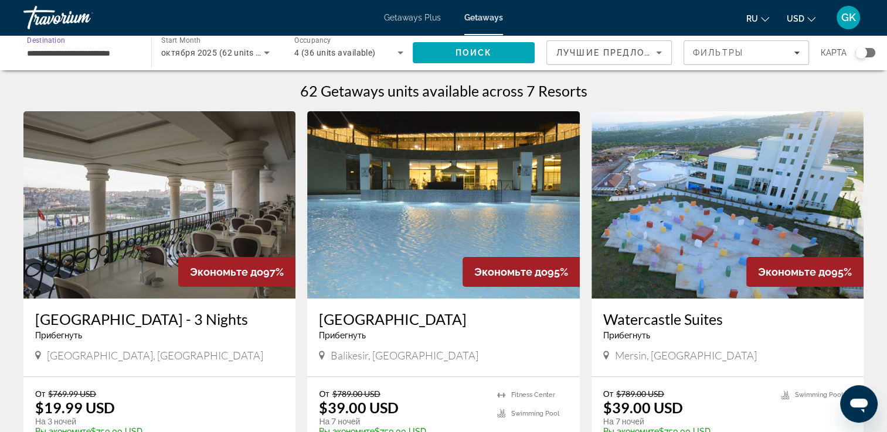
click at [101, 48] on input "**********" at bounding box center [81, 53] width 109 height 14
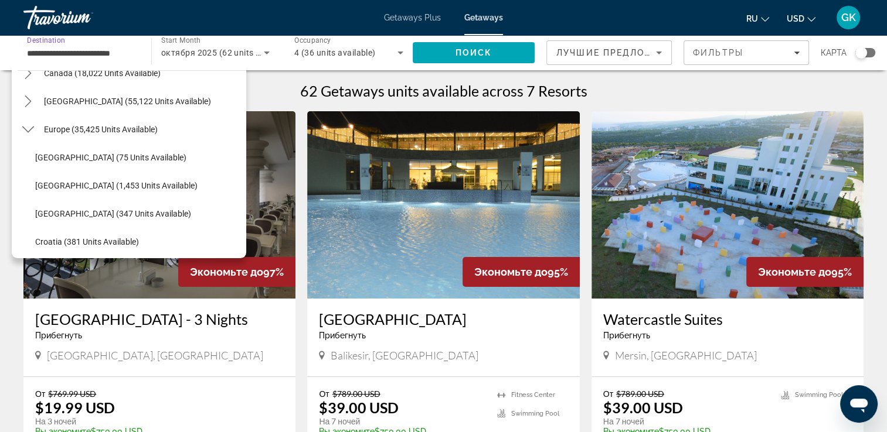
scroll to position [84, 0]
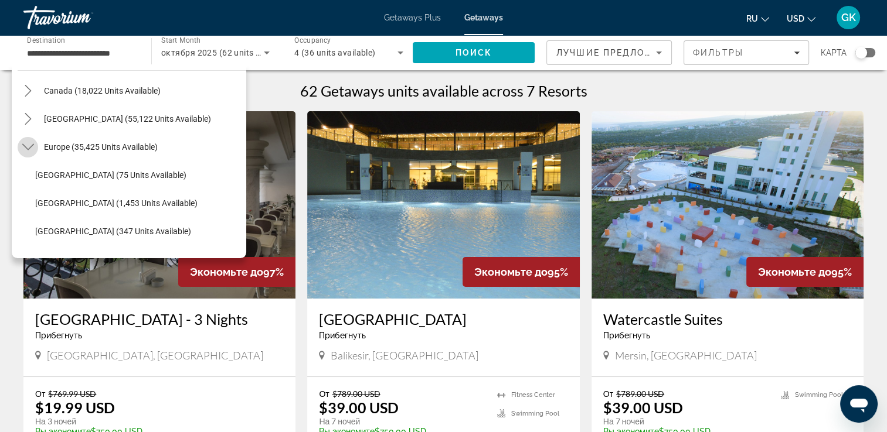
click at [25, 146] on icon "Toggle Europe (35,425 units available) submenu" at bounding box center [28, 147] width 12 height 6
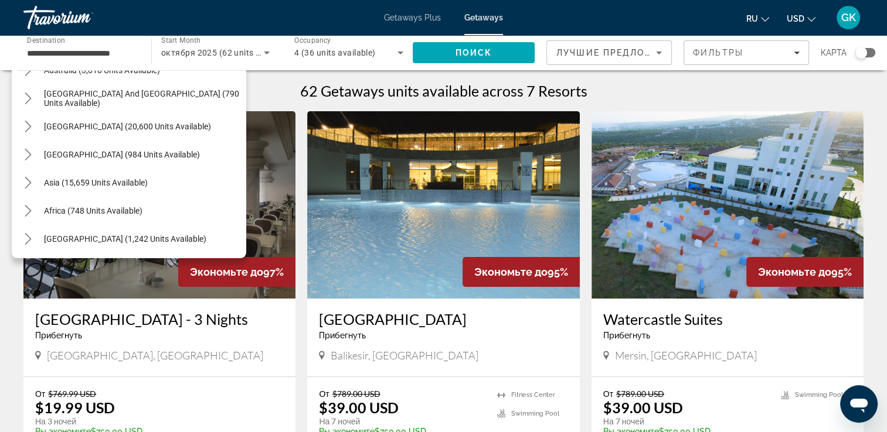
scroll to position [190, 0]
click at [32, 240] on icon "Toggle Middle East (1,242 units available) submenu" at bounding box center [28, 239] width 12 height 12
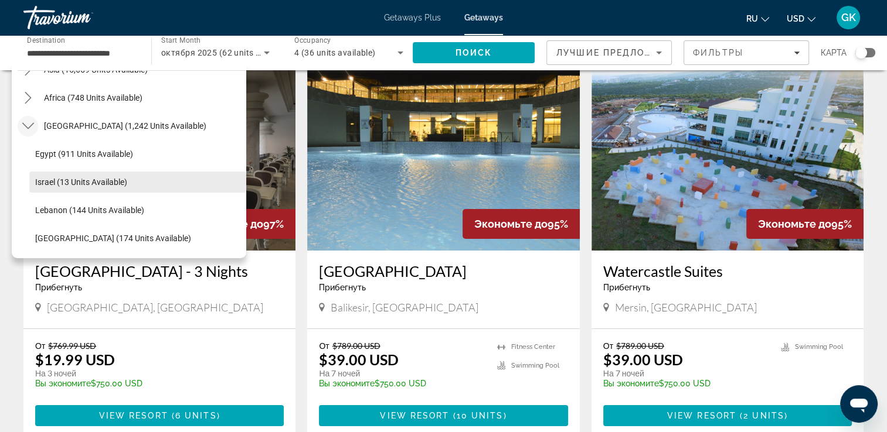
scroll to position [0, 0]
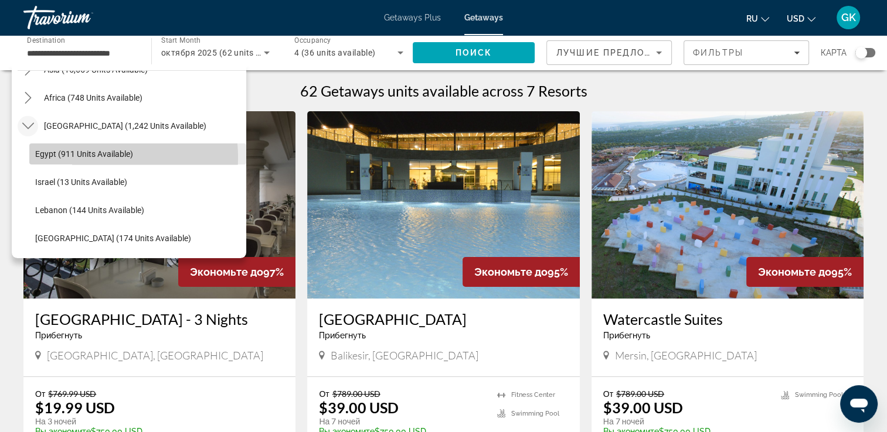
click at [80, 158] on span "Egypt (911 units available)" at bounding box center [84, 153] width 98 height 9
type input "**********"
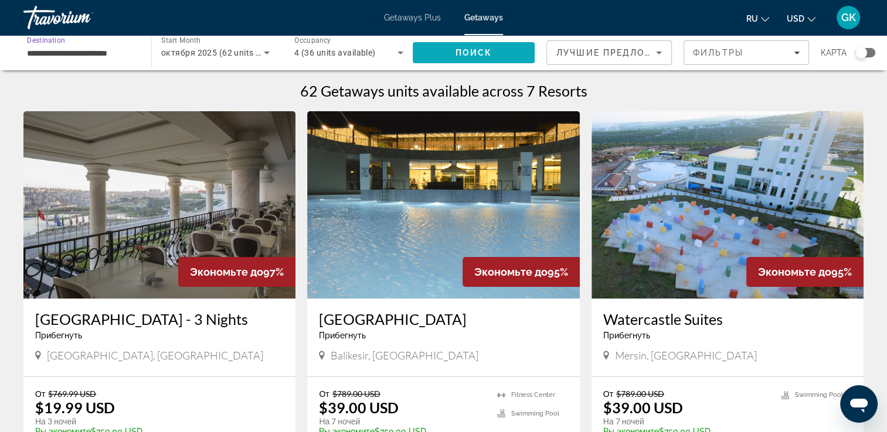
click at [522, 53] on span "Search" at bounding box center [474, 53] width 122 height 28
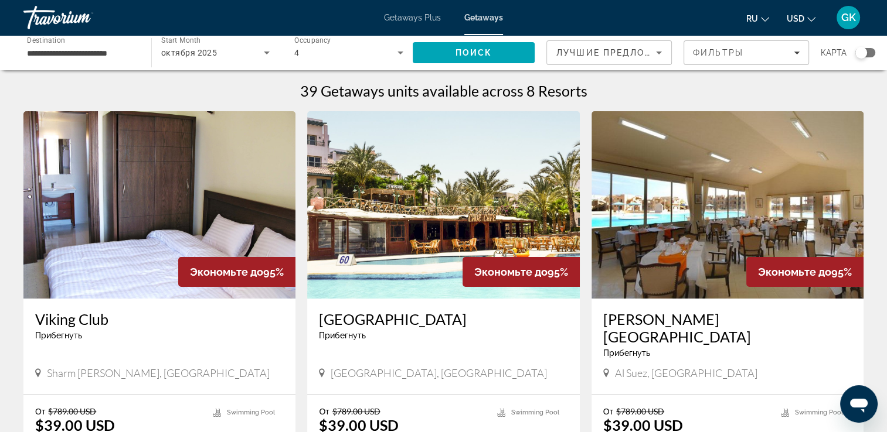
click at [260, 63] on div "октября 2025" at bounding box center [215, 52] width 108 height 33
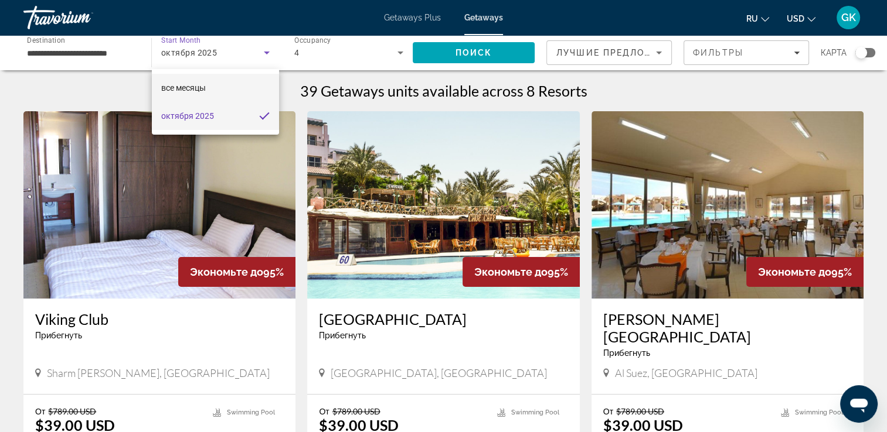
click at [200, 90] on span "все месяцы" at bounding box center [183, 87] width 45 height 9
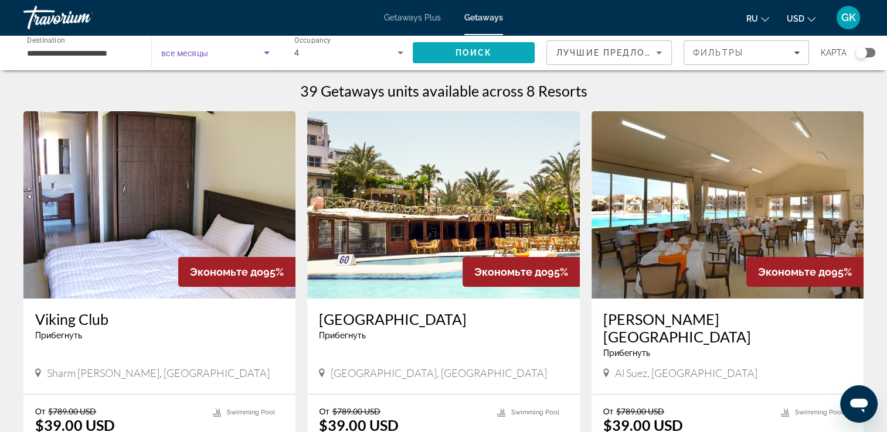
click at [439, 50] on span "Search" at bounding box center [474, 53] width 122 height 28
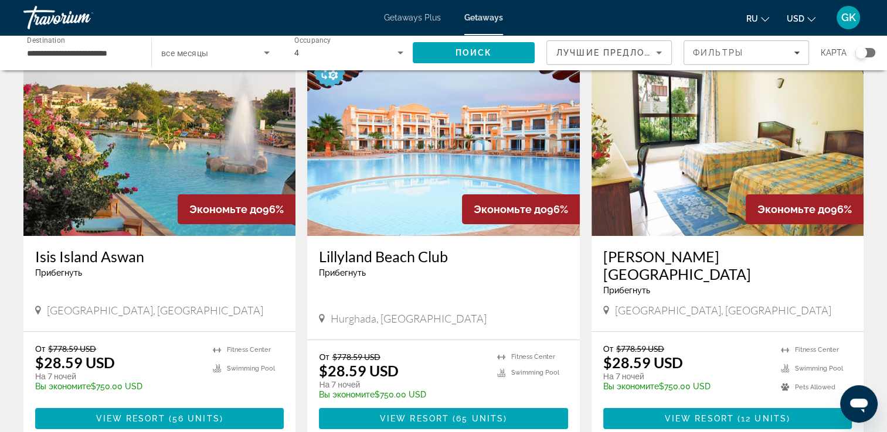
scroll to position [81, 0]
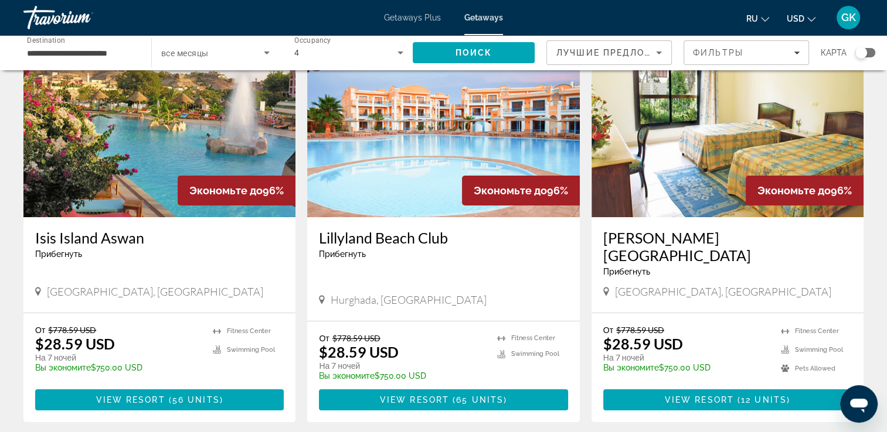
click at [625, 59] on div "Лучшие предложения" at bounding box center [606, 53] width 100 height 14
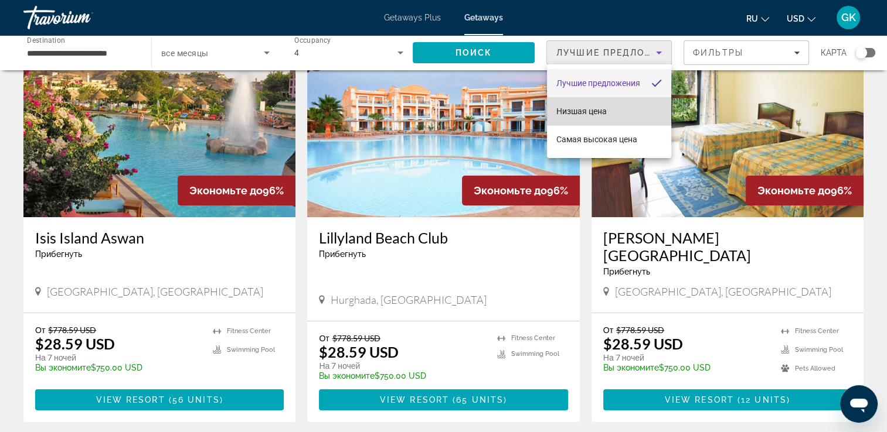
click at [588, 120] on mat-option "Низшая цена" at bounding box center [609, 111] width 124 height 28
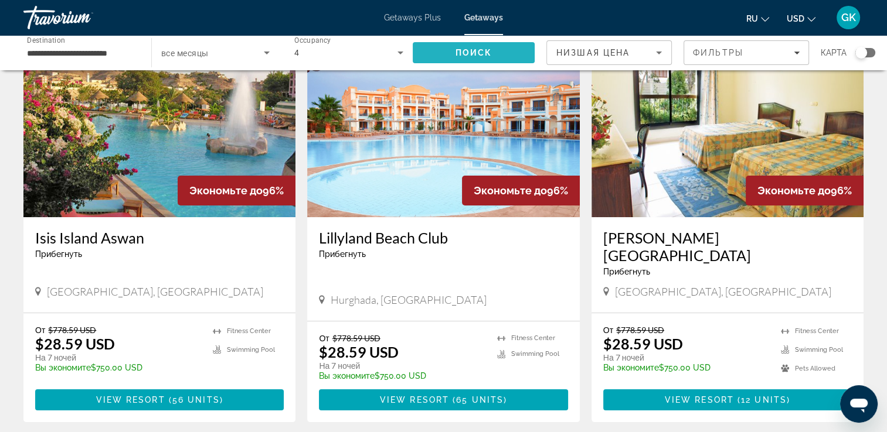
click at [482, 53] on span "Поиск" at bounding box center [473, 52] width 37 height 9
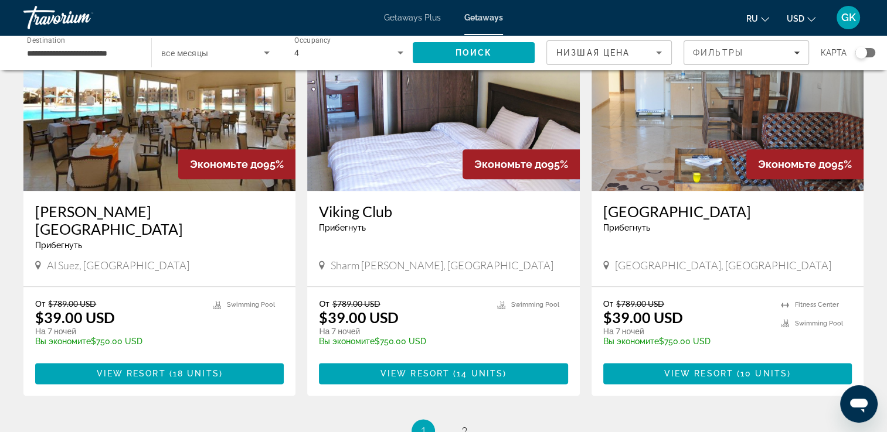
scroll to position [1388, 0]
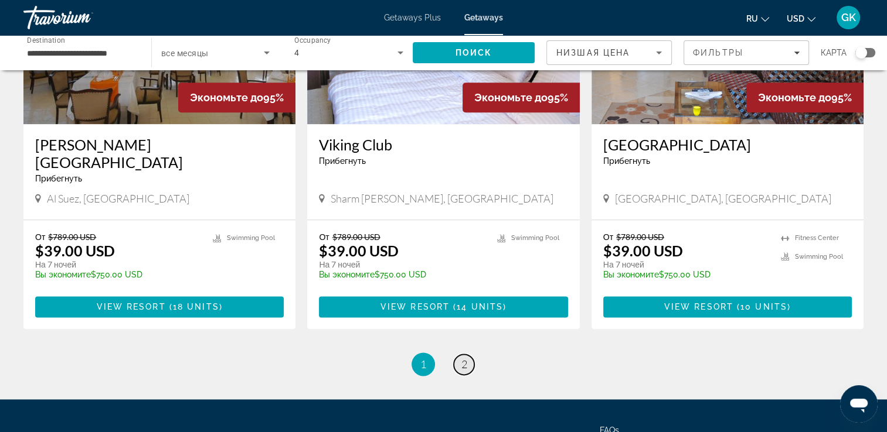
click at [468, 355] on link "page 2" at bounding box center [464, 365] width 21 height 21
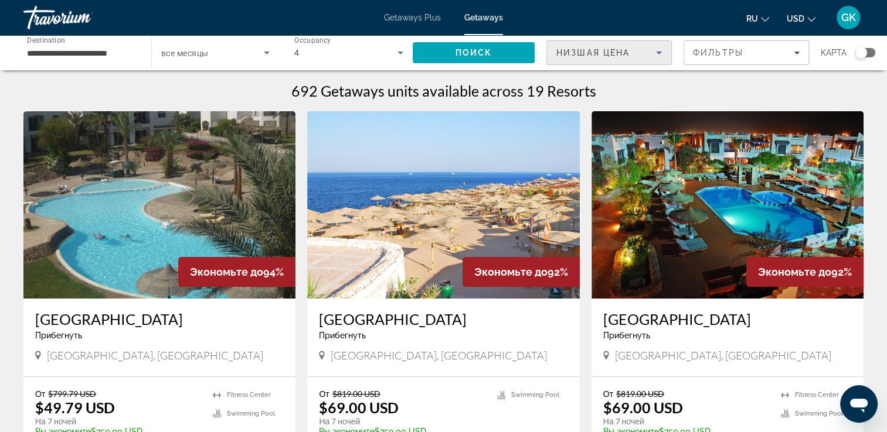
click at [625, 53] on span "Низшая цена" at bounding box center [592, 52] width 73 height 9
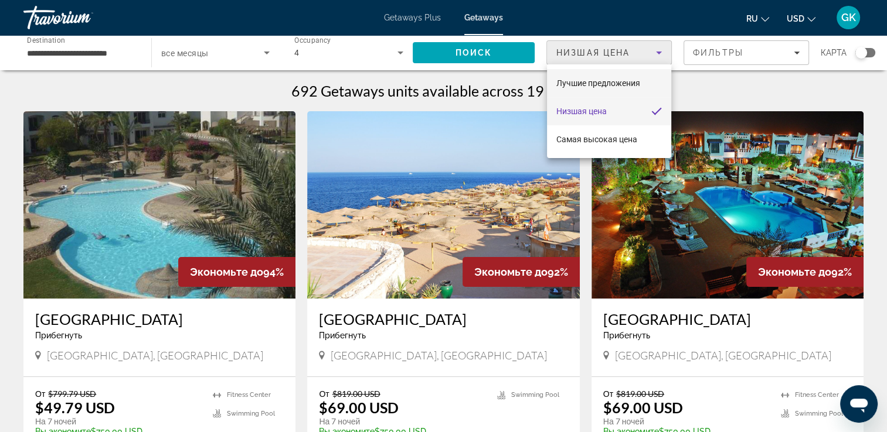
click at [603, 86] on span "Лучшие предложения" at bounding box center [598, 83] width 84 height 9
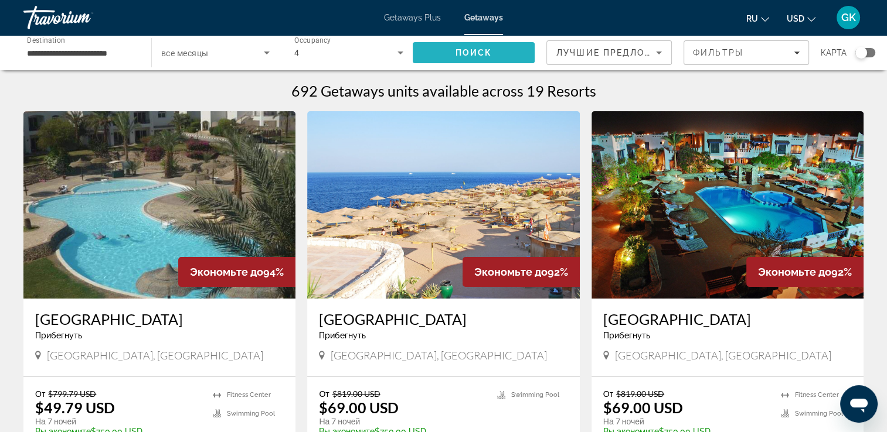
click at [495, 43] on span "Search" at bounding box center [474, 53] width 122 height 28
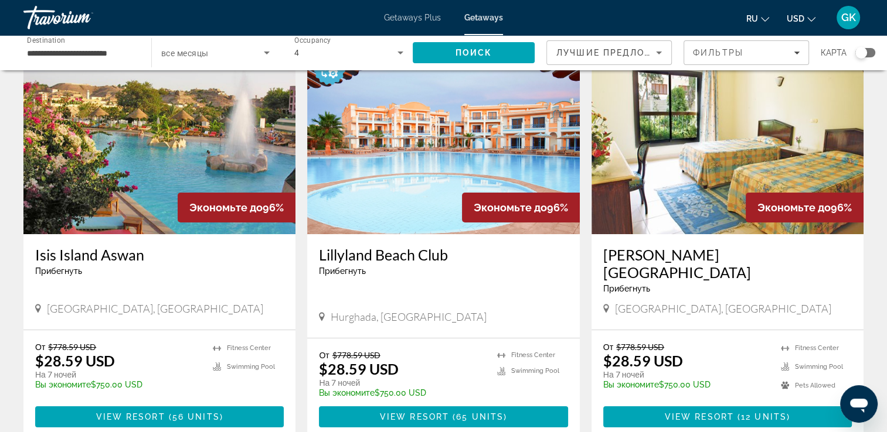
scroll to position [65, 0]
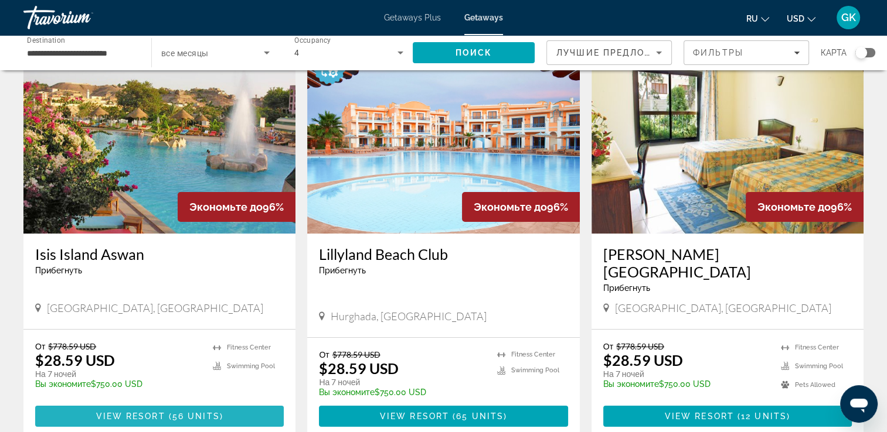
click at [133, 412] on span "View Resort" at bounding box center [130, 416] width 69 height 9
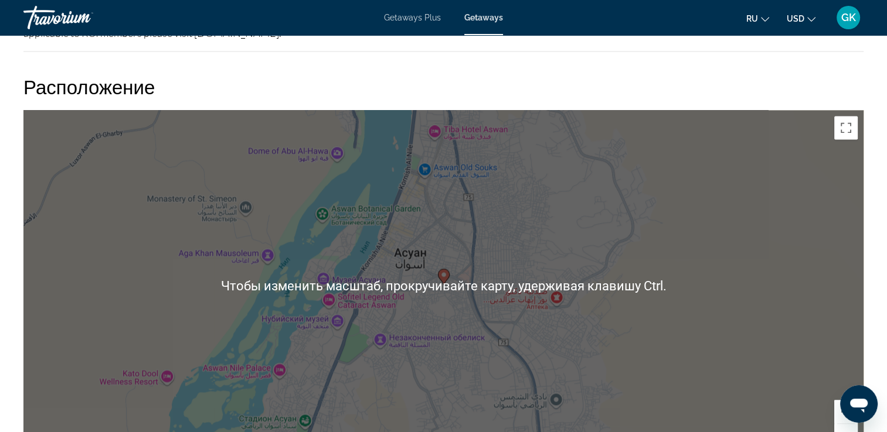
scroll to position [1643, 0]
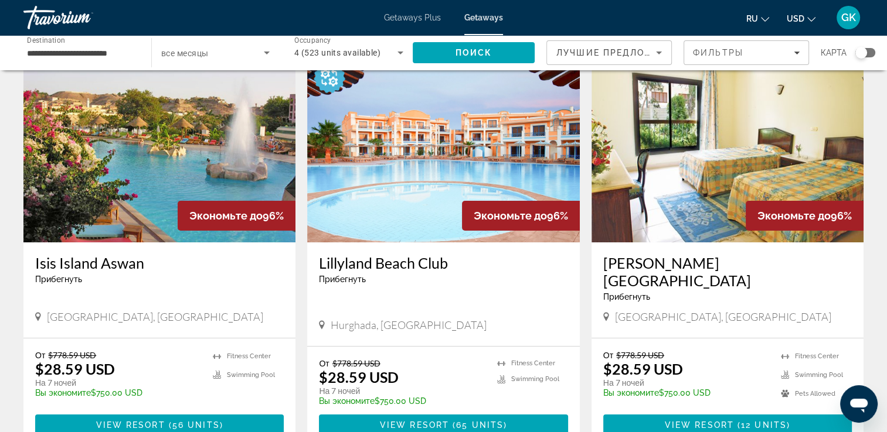
scroll to position [57, 0]
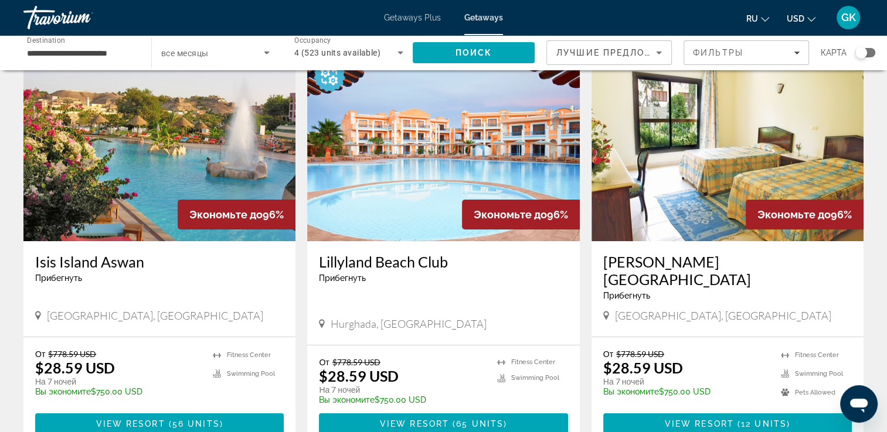
click at [412, 193] on img "Main content" at bounding box center [443, 148] width 272 height 188
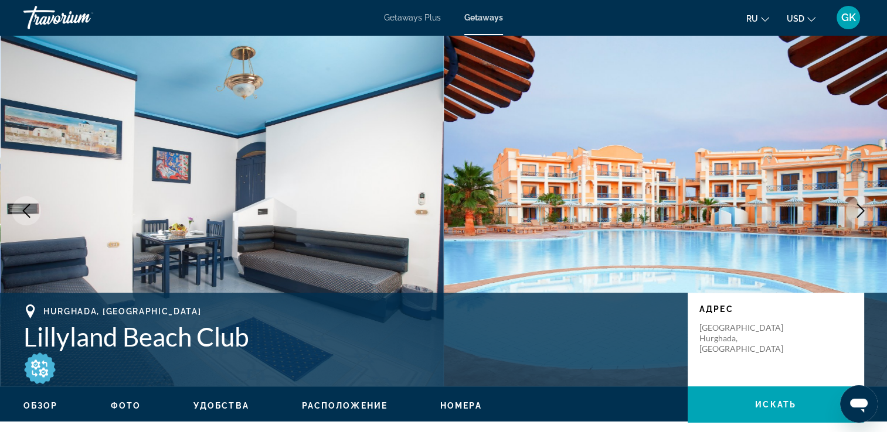
click at [862, 212] on icon "Next image" at bounding box center [861, 211] width 8 height 14
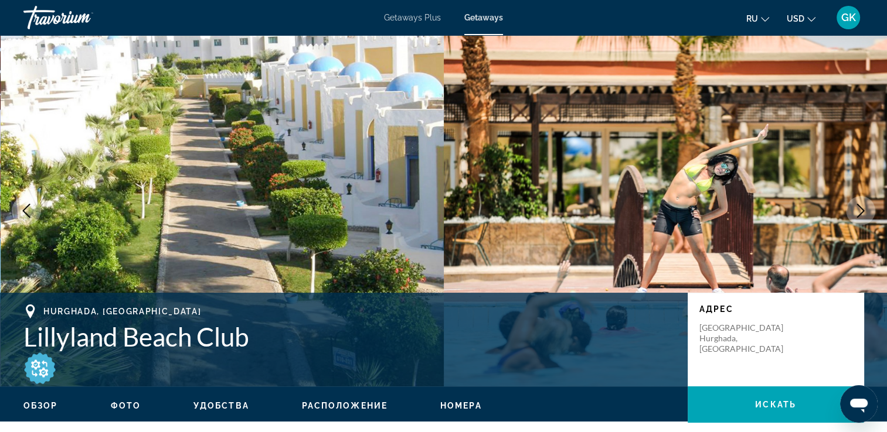
click at [862, 212] on icon "Next image" at bounding box center [861, 211] width 8 height 14
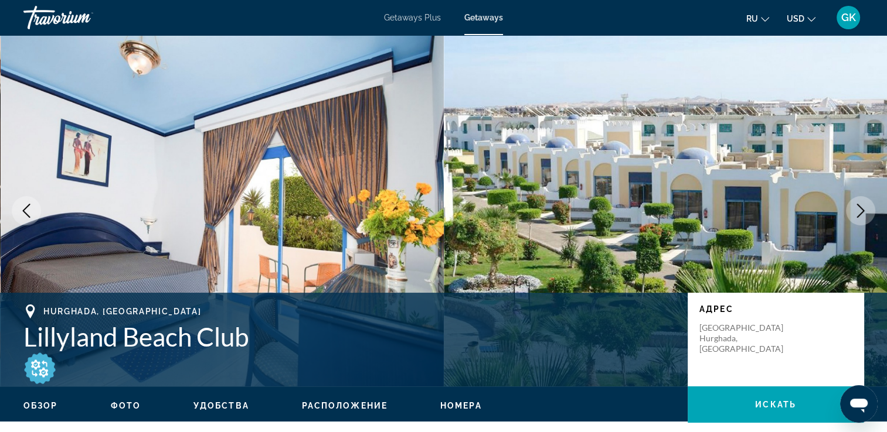
click at [863, 212] on icon "Next image" at bounding box center [861, 211] width 8 height 14
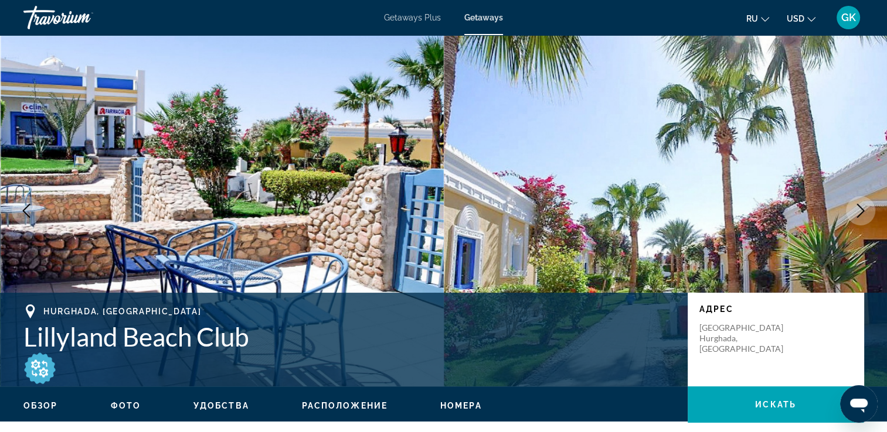
click at [865, 212] on icon "Next image" at bounding box center [860, 211] width 14 height 14
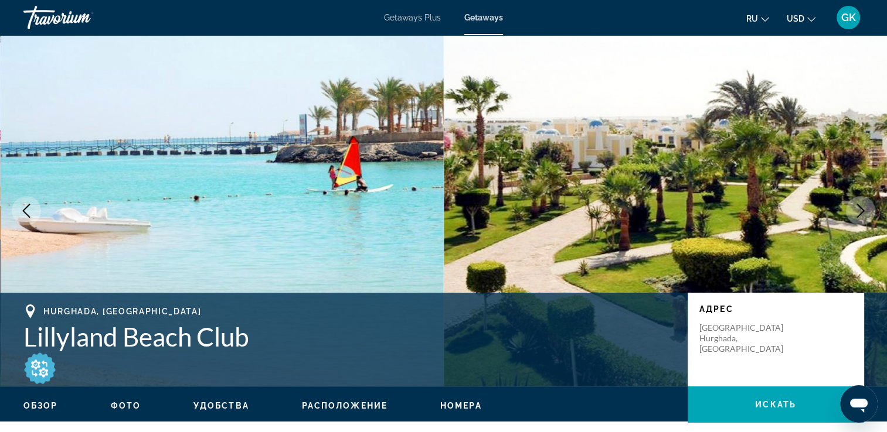
click at [867, 212] on button "Next image" at bounding box center [860, 210] width 29 height 29
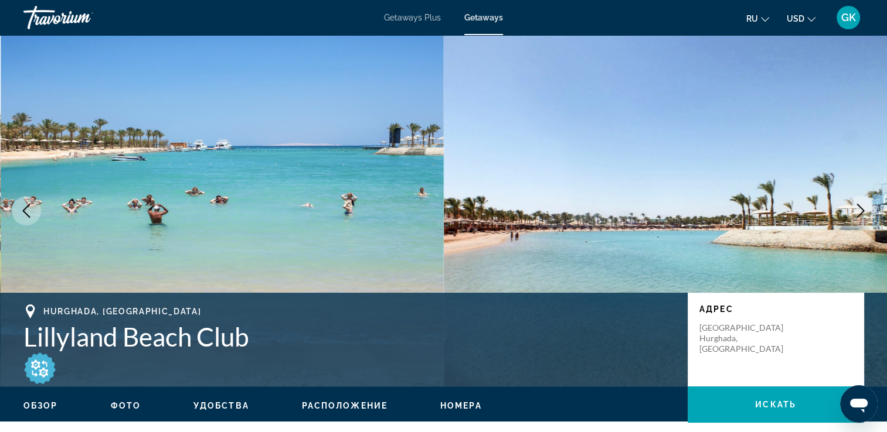
click at [871, 212] on button "Next image" at bounding box center [860, 210] width 29 height 29
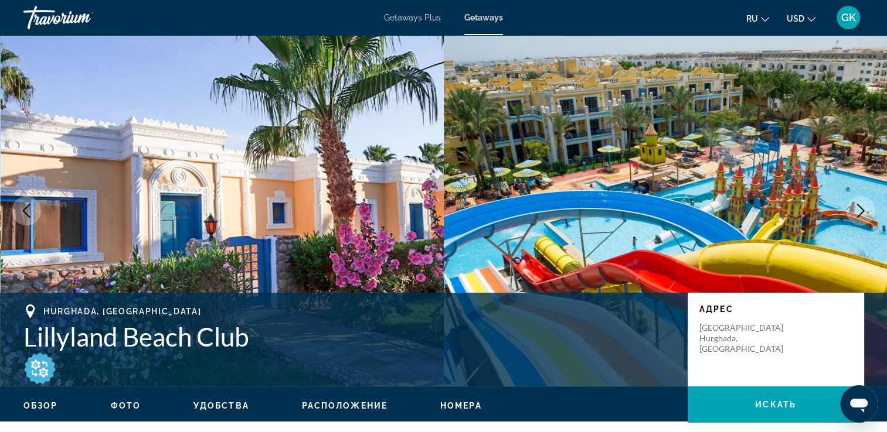
click at [872, 212] on button "Next image" at bounding box center [860, 210] width 29 height 29
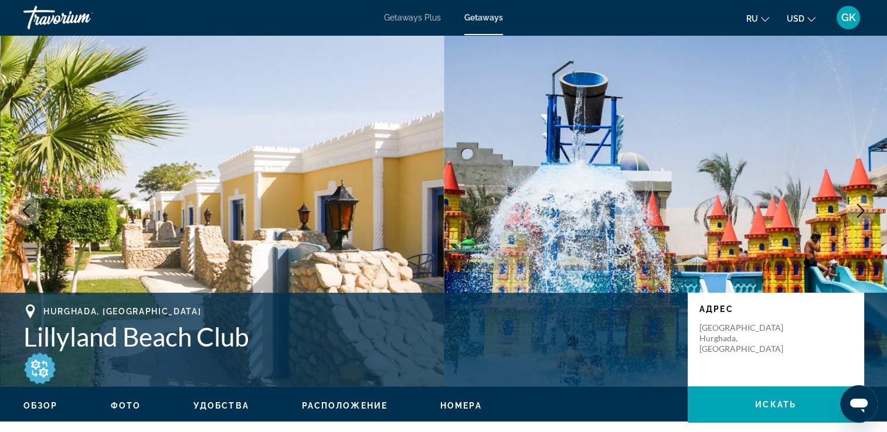
click at [873, 213] on button "Next image" at bounding box center [860, 210] width 29 height 29
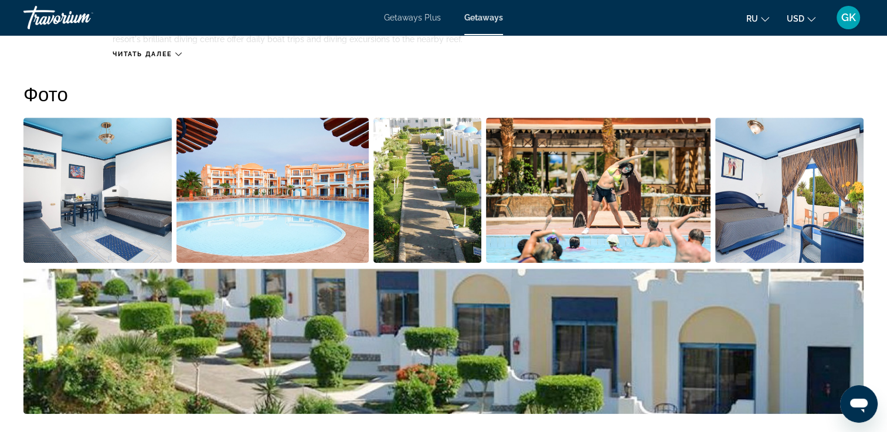
scroll to position [441, 0]
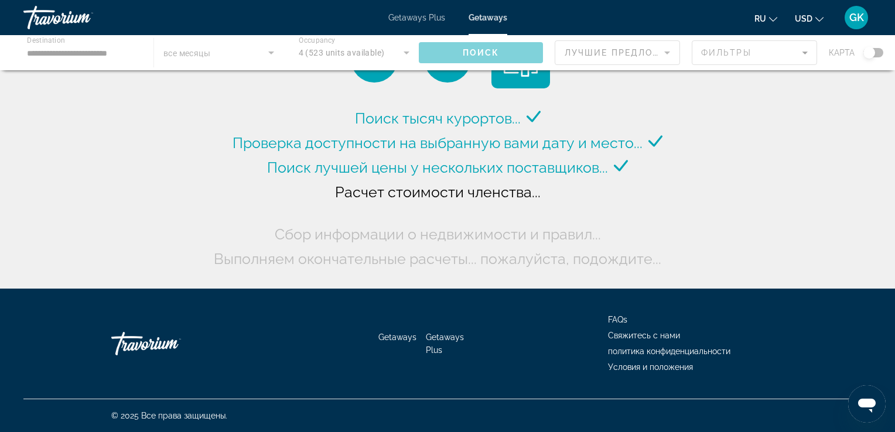
click at [105, 46] on div "Main content" at bounding box center [447, 52] width 895 height 35
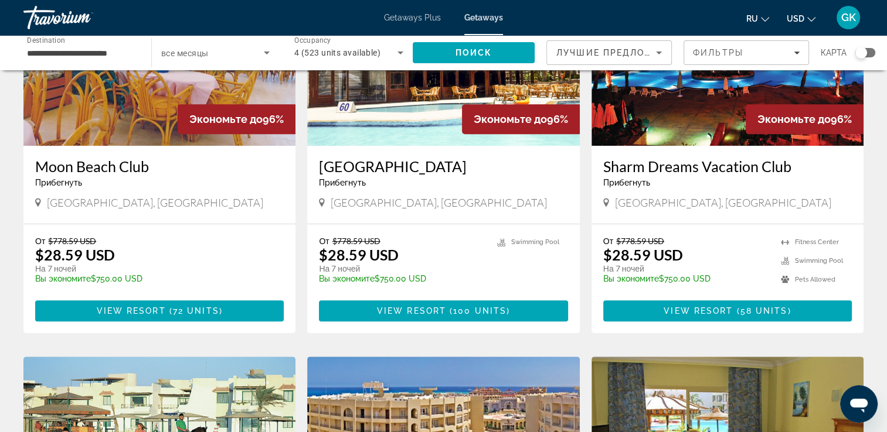
scroll to position [855, 0]
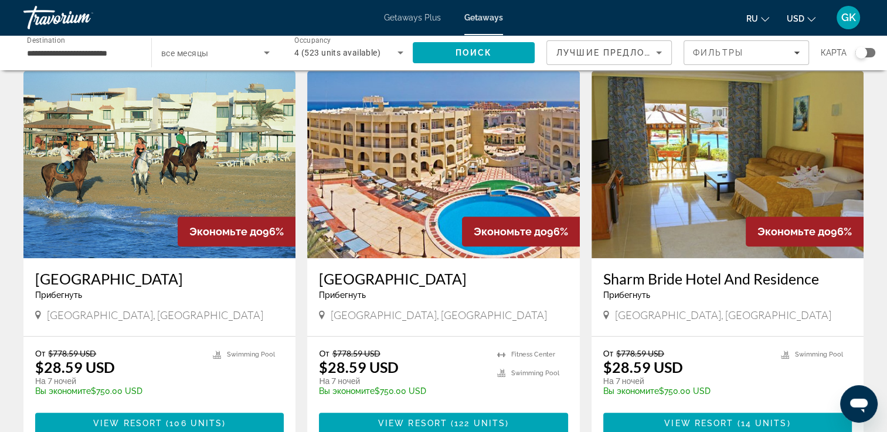
click at [80, 57] on input "**********" at bounding box center [81, 53] width 109 height 14
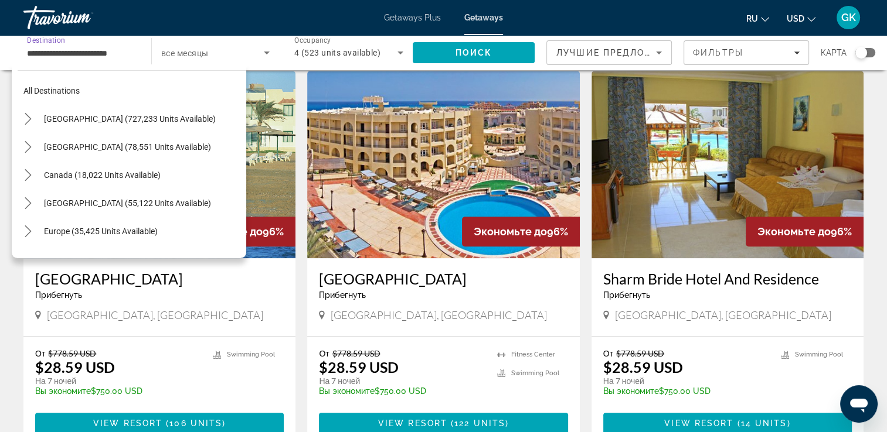
scroll to position [295, 0]
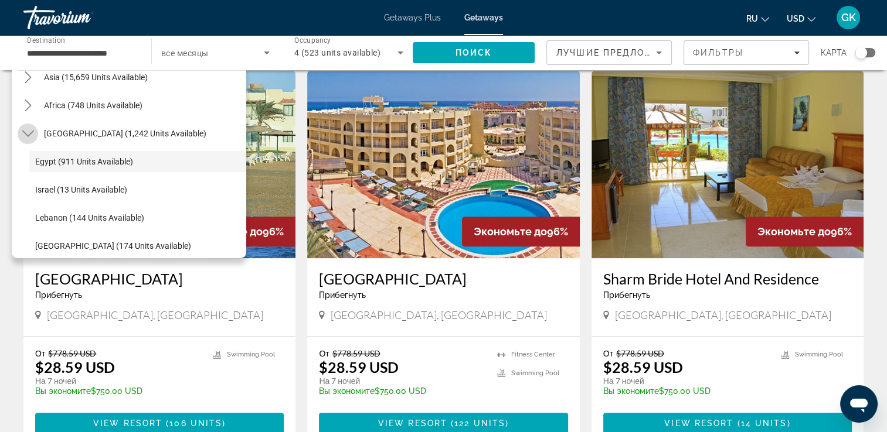
click at [28, 135] on icon "Toggle Middle East (1,242 units available) submenu" at bounding box center [28, 134] width 12 height 6
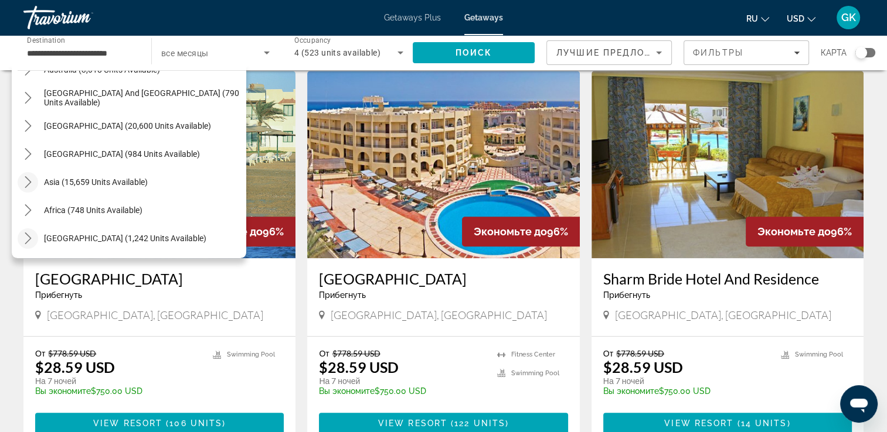
click at [28, 183] on icon "Toggle Asia (15,659 units available) submenu" at bounding box center [28, 182] width 12 height 12
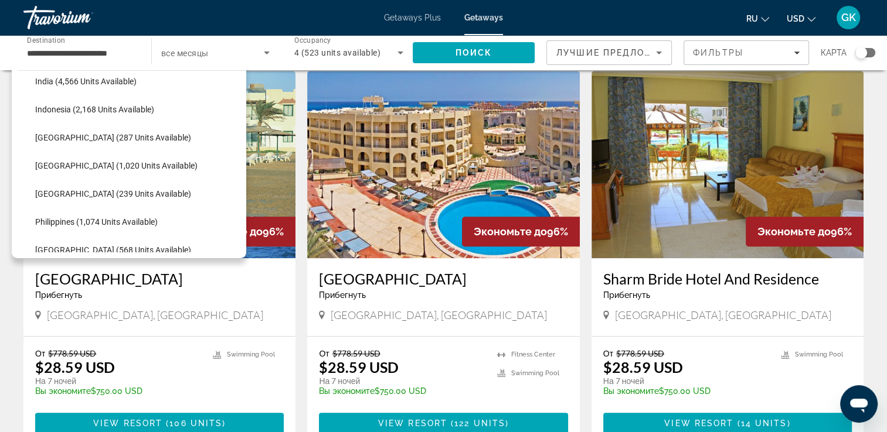
scroll to position [403, 0]
click at [82, 195] on span "[GEOGRAPHIC_DATA] (239 units available)" at bounding box center [113, 193] width 156 height 9
type input "**********"
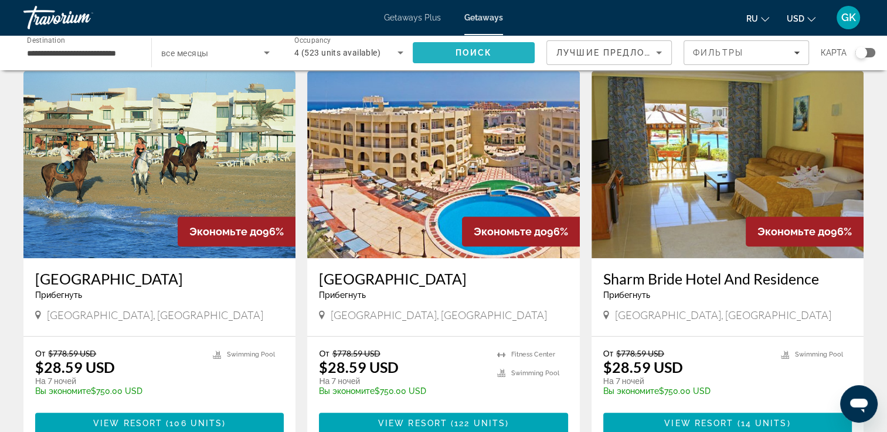
click at [432, 50] on span "Search" at bounding box center [474, 53] width 122 height 28
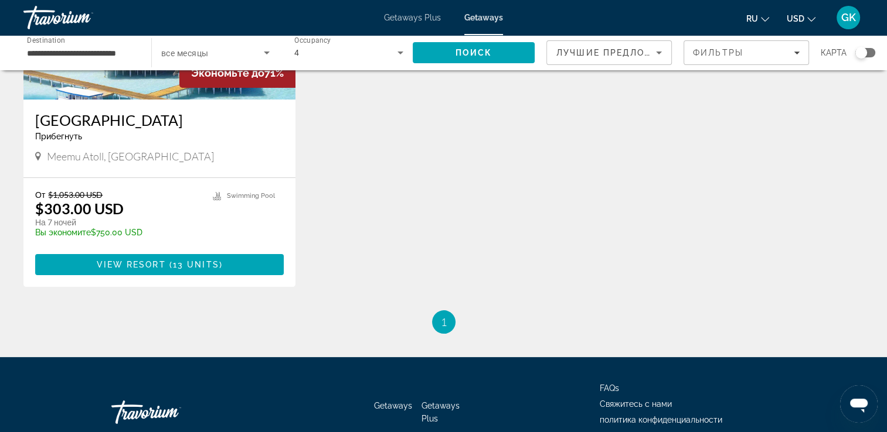
scroll to position [199, 0]
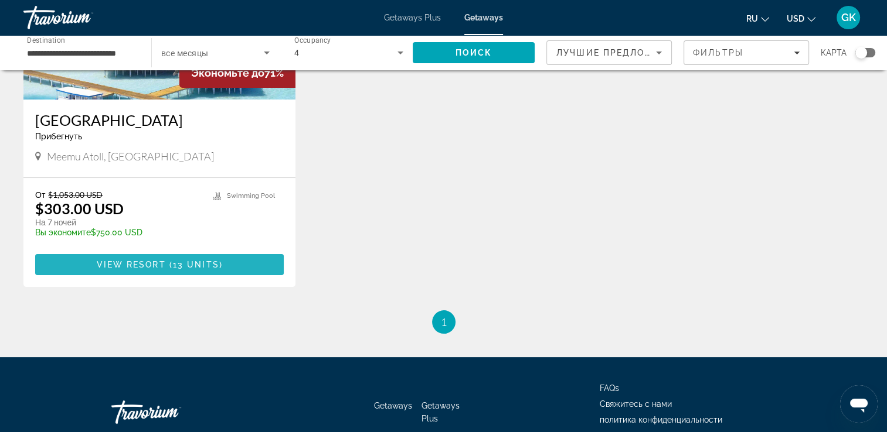
click at [152, 266] on span "View Resort" at bounding box center [131, 264] width 69 height 9
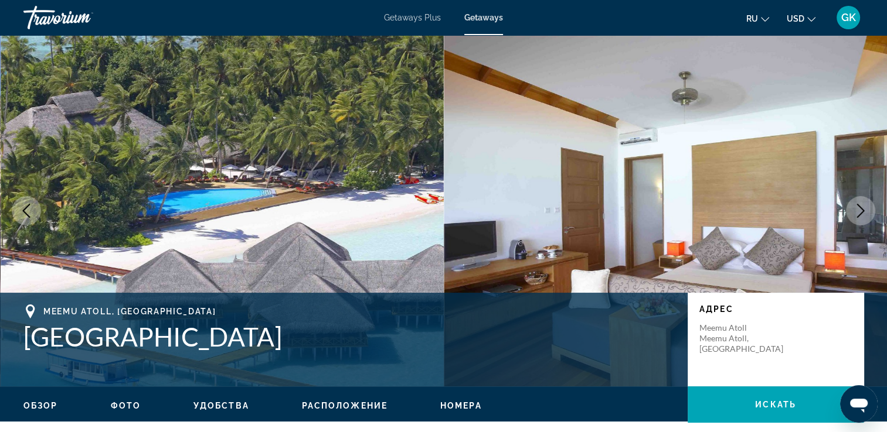
click at [857, 212] on icon "Next image" at bounding box center [860, 211] width 14 height 14
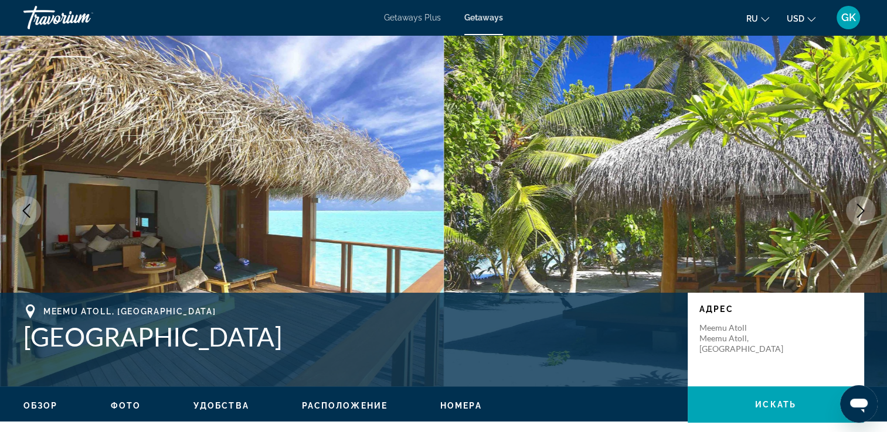
click at [857, 212] on icon "Next image" at bounding box center [860, 211] width 14 height 14
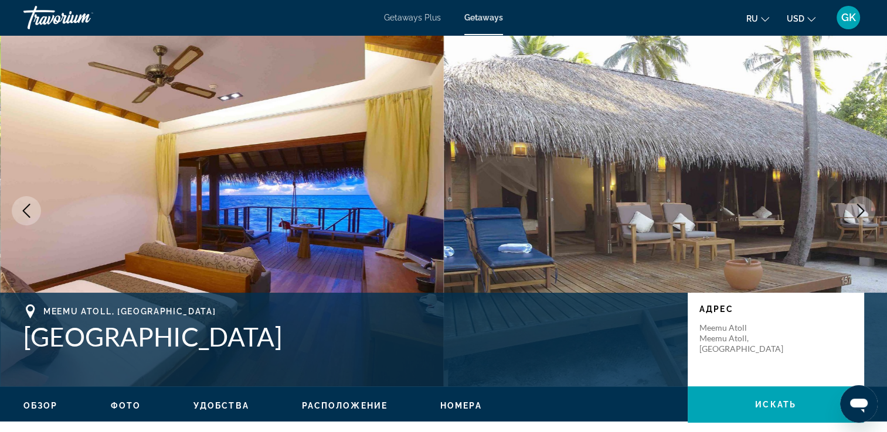
click at [857, 212] on icon "Next image" at bounding box center [860, 211] width 14 height 14
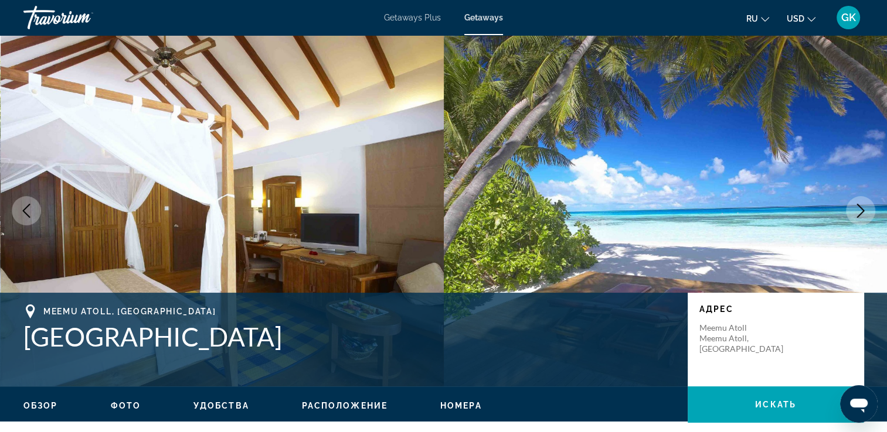
click at [857, 212] on icon "Next image" at bounding box center [860, 211] width 14 height 14
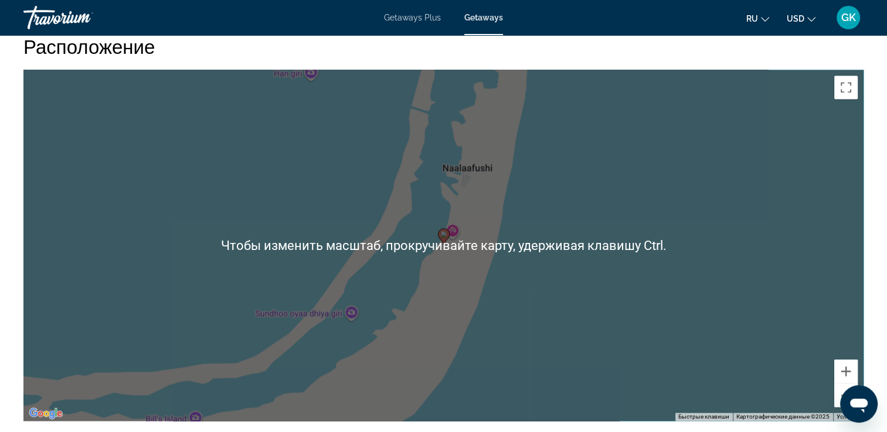
scroll to position [1761, 0]
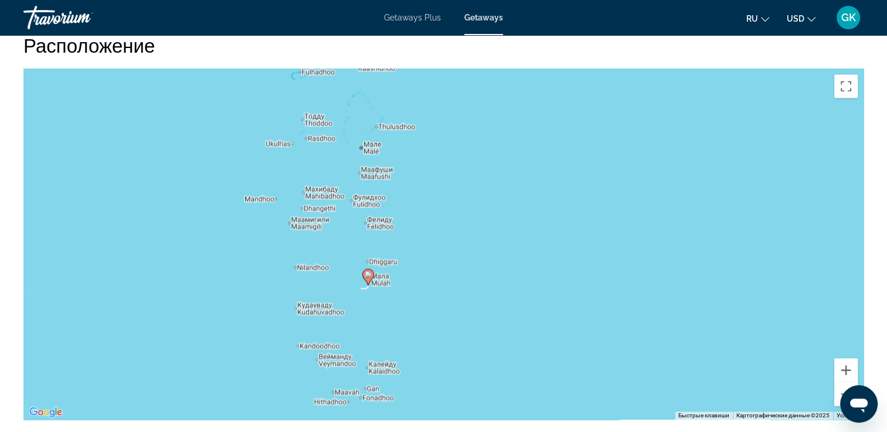
drag, startPoint x: 703, startPoint y: 250, endPoint x: 309, endPoint y: 269, distance: 394.8
click at [309, 269] on div "Чтобы активировать перетаскивание с помощью клавиатуры, нажмите Alt + Ввод. Пос…" at bounding box center [443, 245] width 840 height 352
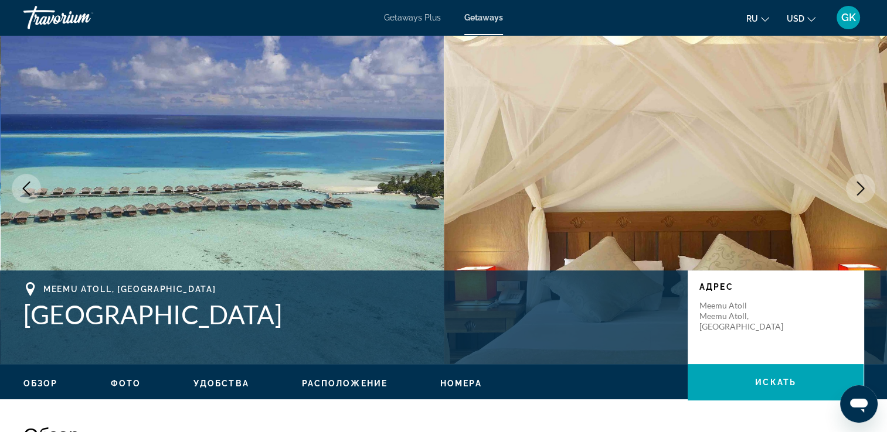
scroll to position [0, 0]
